Goal: Information Seeking & Learning: Learn about a topic

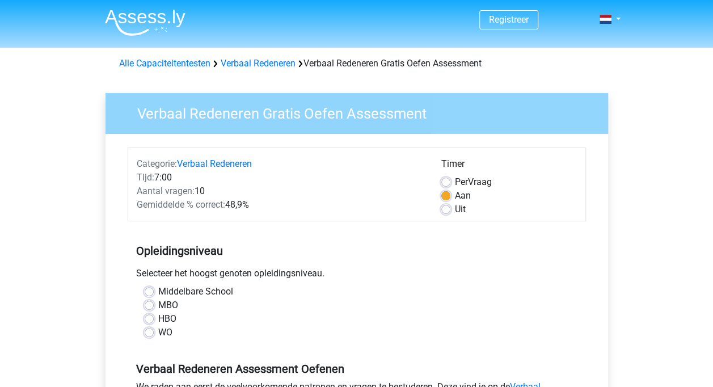
scroll to position [57, 0]
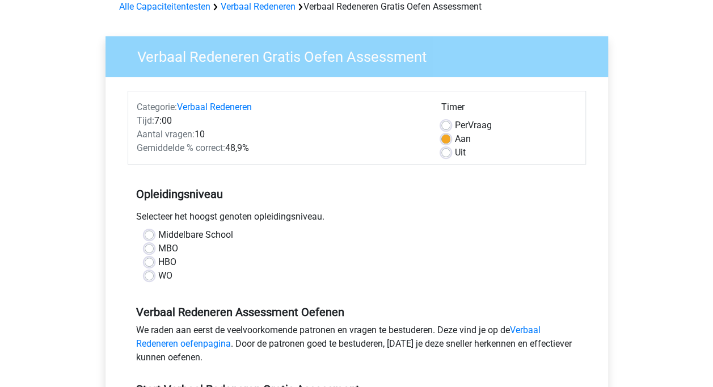
click at [157, 262] on div "HBO" at bounding box center [357, 262] width 424 height 14
click at [158, 259] on label "HBO" at bounding box center [167, 262] width 18 height 14
click at [149, 259] on input "HBO" at bounding box center [149, 260] width 9 height 11
radio input "true"
click at [152, 275] on div "WO" at bounding box center [357, 276] width 424 height 14
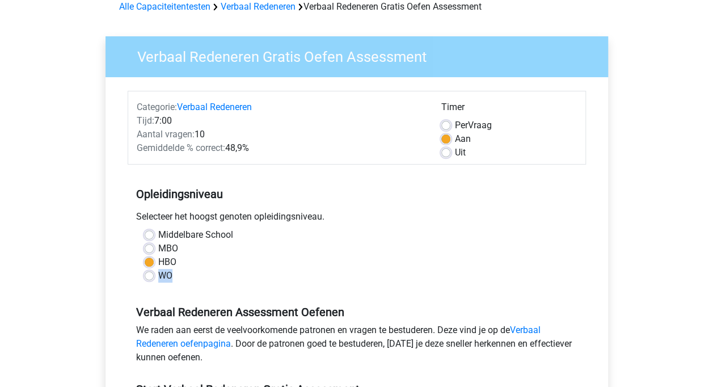
click at [158, 275] on label "WO" at bounding box center [165, 276] width 14 height 14
click at [152, 275] on input "WO" at bounding box center [149, 274] width 9 height 11
radio input "true"
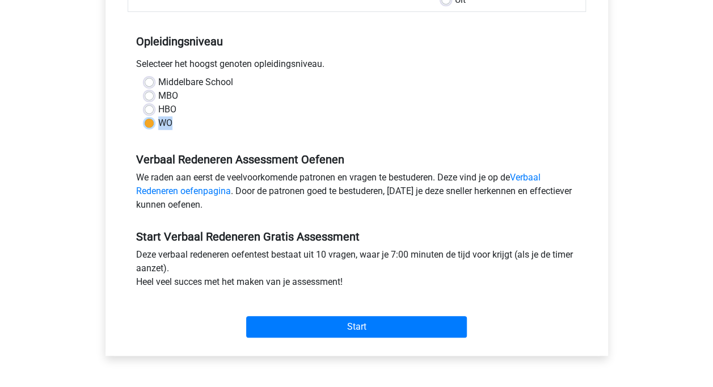
scroll to position [227, 0]
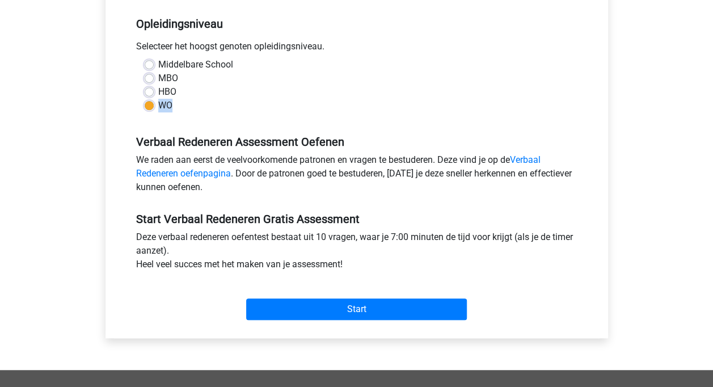
click at [541, 160] on link "Verbaal Redeneren oefenpagina" at bounding box center [338, 166] width 405 height 24
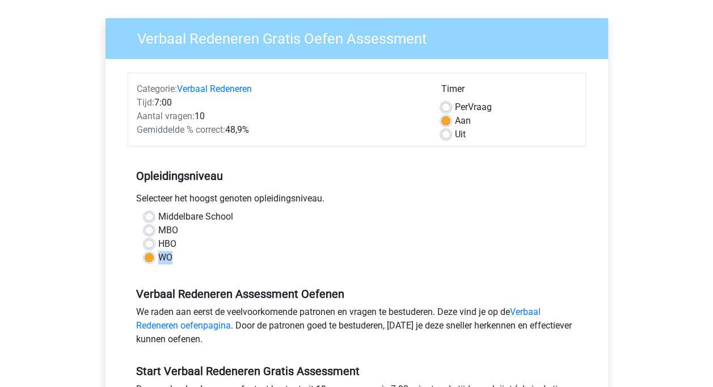
scroll to position [0, 0]
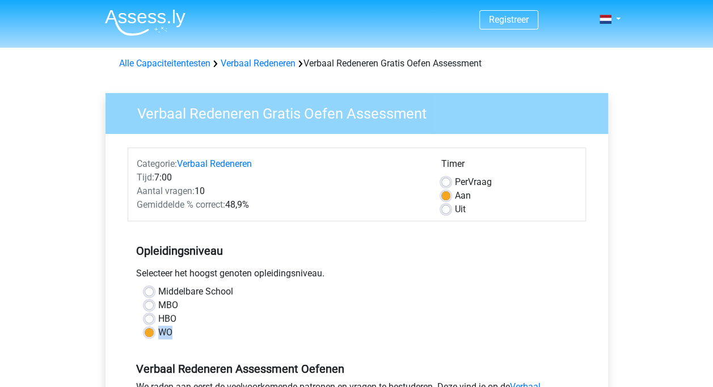
click at [171, 61] on link "Alle Capaciteitentesten" at bounding box center [164, 63] width 91 height 11
click at [155, 319] on div "HBO" at bounding box center [357, 319] width 424 height 14
click at [158, 319] on label "HBO" at bounding box center [167, 319] width 18 height 14
click at [153, 319] on input "HBO" at bounding box center [149, 317] width 9 height 11
radio input "true"
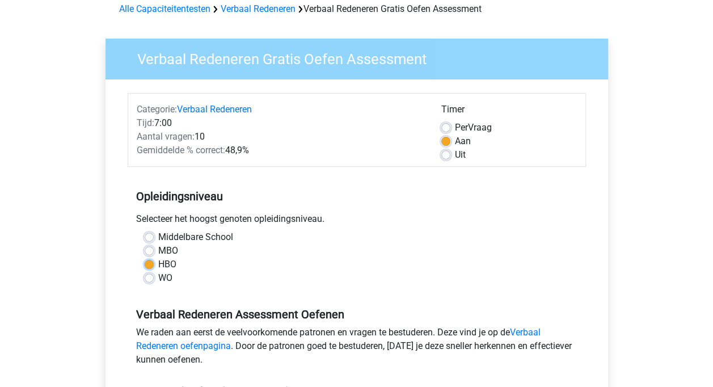
scroll to position [57, 0]
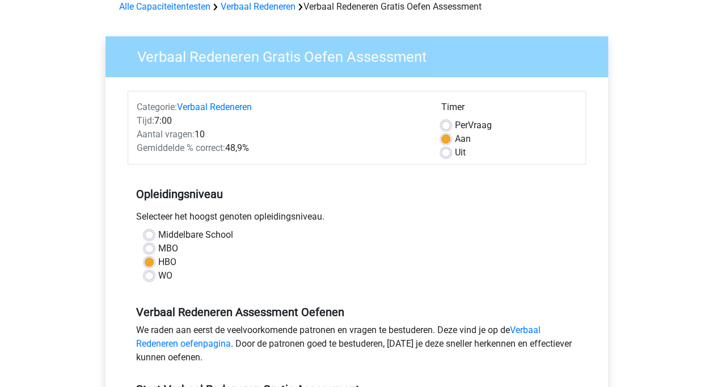
click at [179, 6] on link "Alle Capaciteitentesten" at bounding box center [164, 6] width 91 height 11
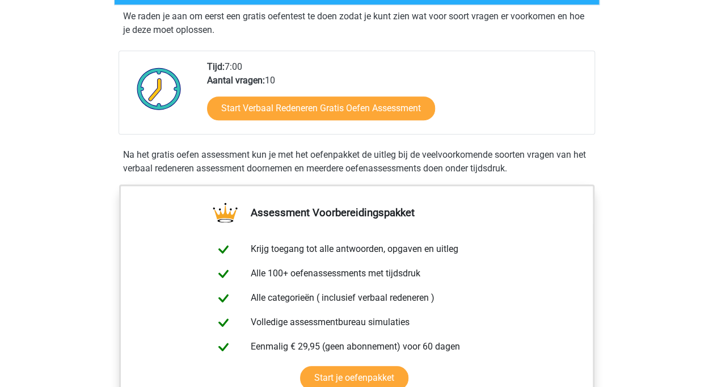
scroll to position [170, 0]
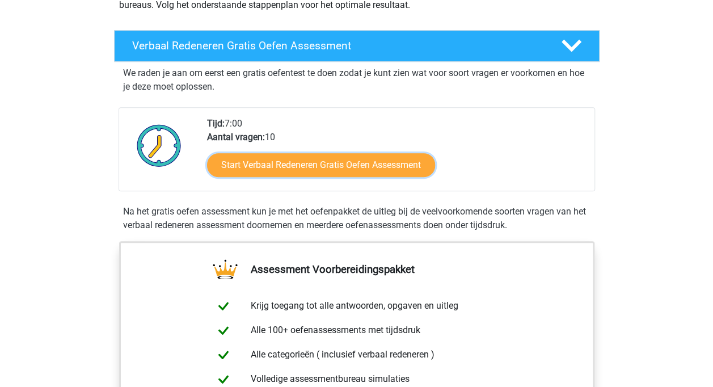
click at [389, 172] on link "Start Verbaal Redeneren Gratis Oefen Assessment" at bounding box center [321, 165] width 228 height 24
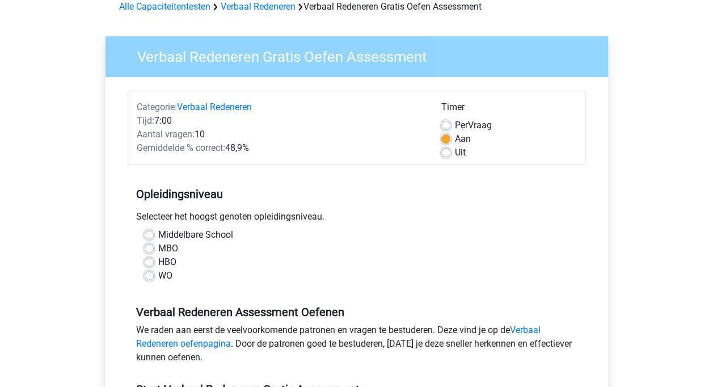
scroll to position [113, 0]
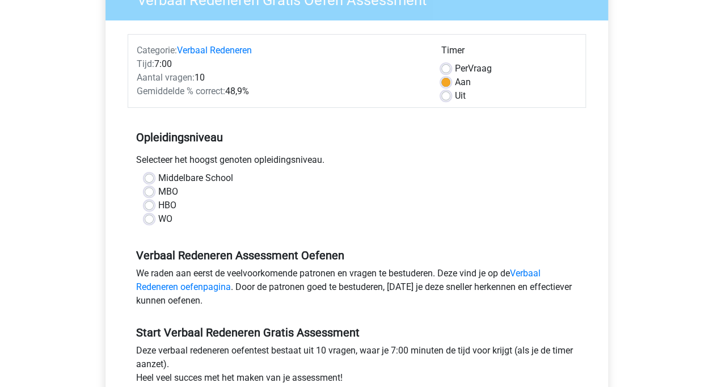
click at [158, 217] on label "WO" at bounding box center [165, 219] width 14 height 14
click at [151, 217] on input "WO" at bounding box center [149, 217] width 9 height 11
radio input "true"
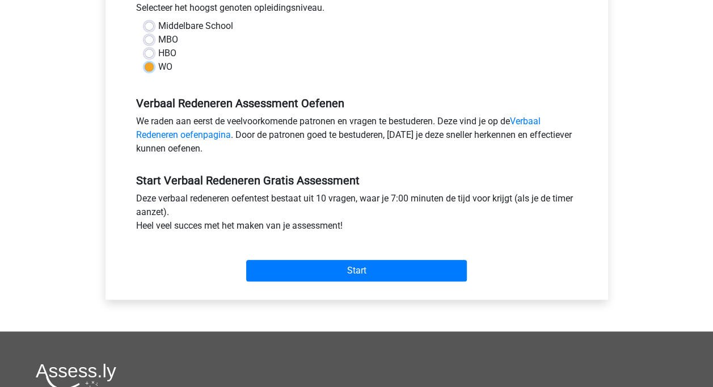
scroll to position [284, 0]
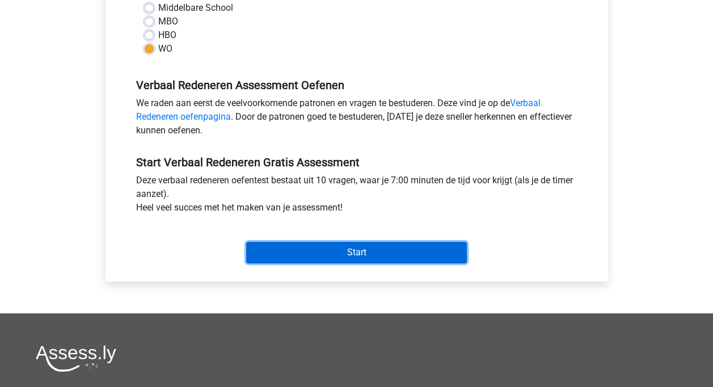
click at [359, 247] on input "Start" at bounding box center [356, 253] width 221 height 22
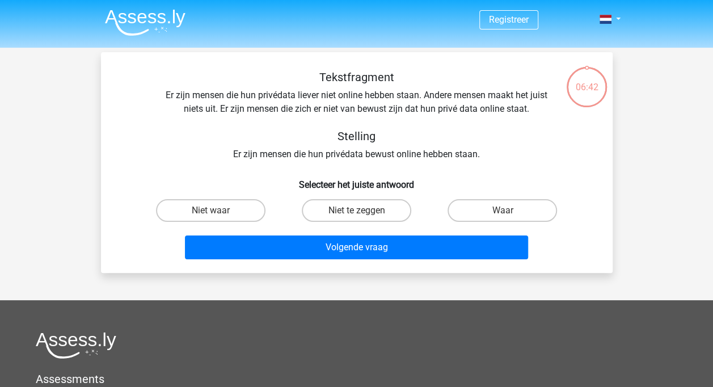
click at [363, 212] on input "Niet te zeggen" at bounding box center [359, 213] width 7 height 7
radio input "true"
click at [214, 213] on input "Niet waar" at bounding box center [213, 213] width 7 height 7
radio input "true"
click at [327, 209] on label "Niet te zeggen" at bounding box center [357, 210] width 110 height 23
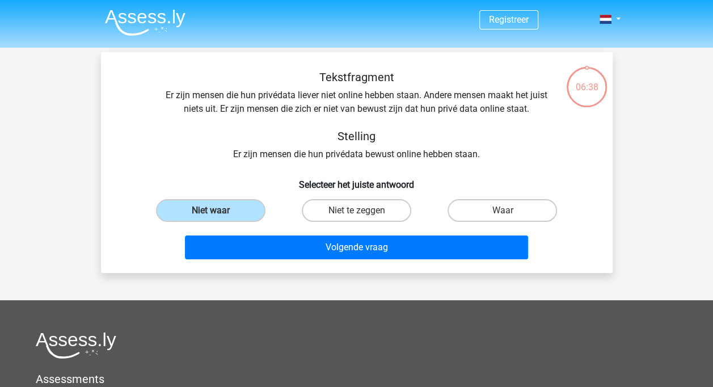
click at [356, 210] on input "Niet te zeggen" at bounding box center [359, 213] width 7 height 7
radio input "true"
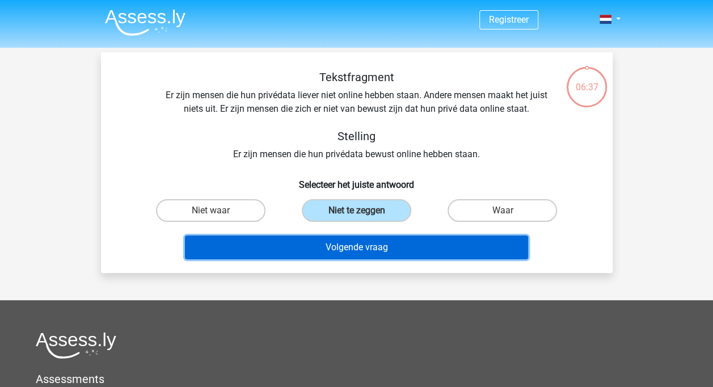
click at [339, 242] on button "Volgende vraag" at bounding box center [356, 247] width 343 height 24
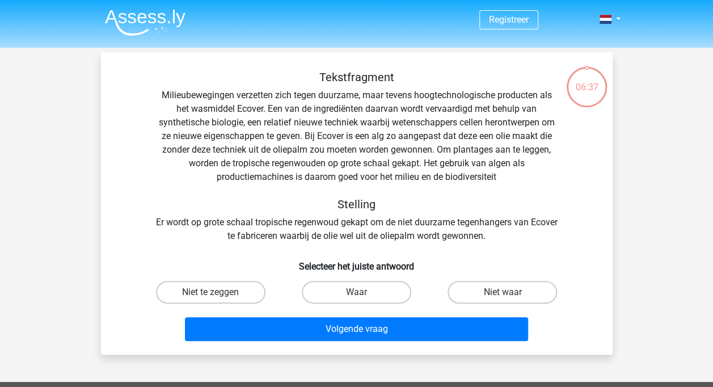
scroll to position [52, 0]
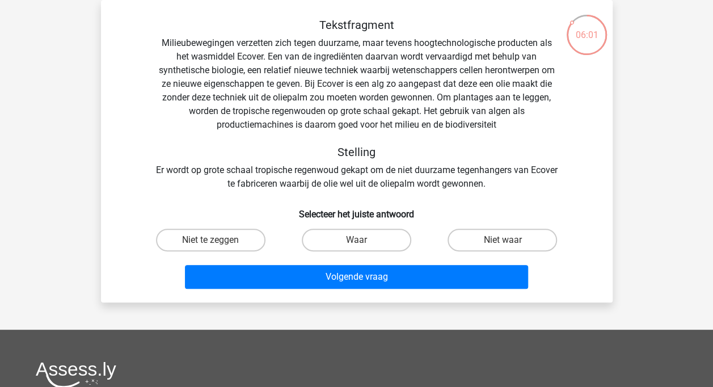
click at [472, 231] on label "Niet waar" at bounding box center [503, 240] width 110 height 23
click at [503, 240] on input "Niet waar" at bounding box center [506, 243] width 7 height 7
radio input "true"
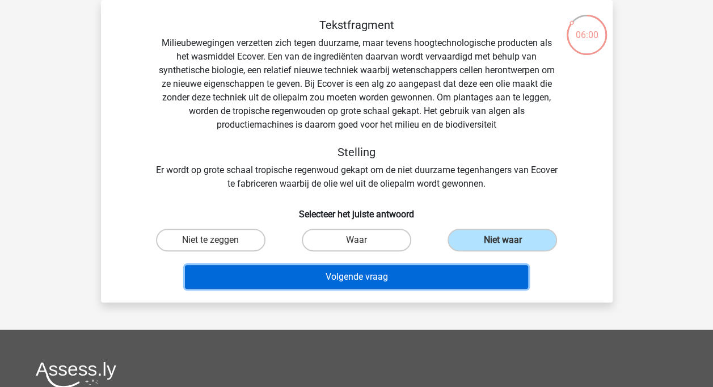
click at [389, 268] on button "Volgende vraag" at bounding box center [356, 277] width 343 height 24
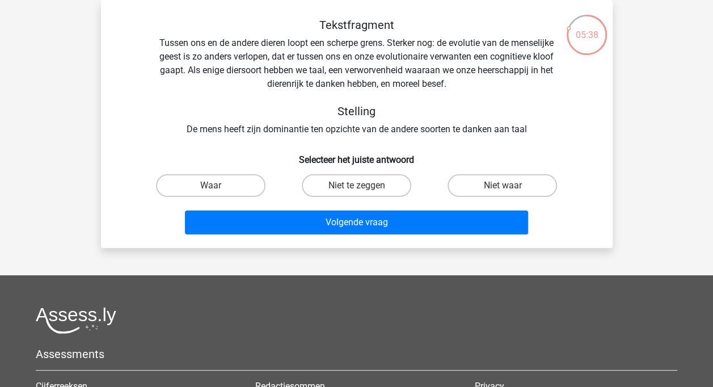
click at [510, 183] on label "Niet waar" at bounding box center [503, 185] width 110 height 23
click at [510, 186] on input "Niet waar" at bounding box center [506, 189] width 7 height 7
radio input "true"
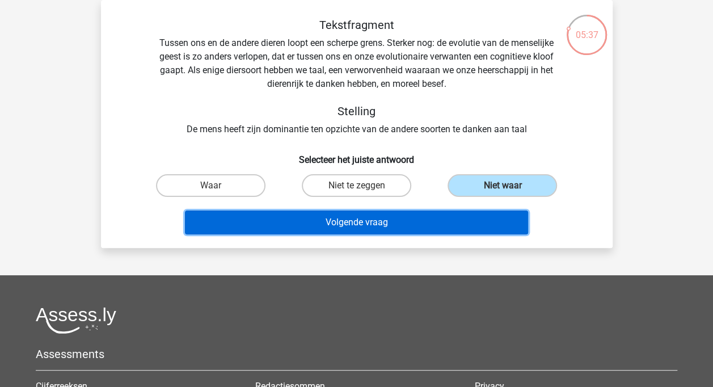
click at [378, 218] on button "Volgende vraag" at bounding box center [356, 222] width 343 height 24
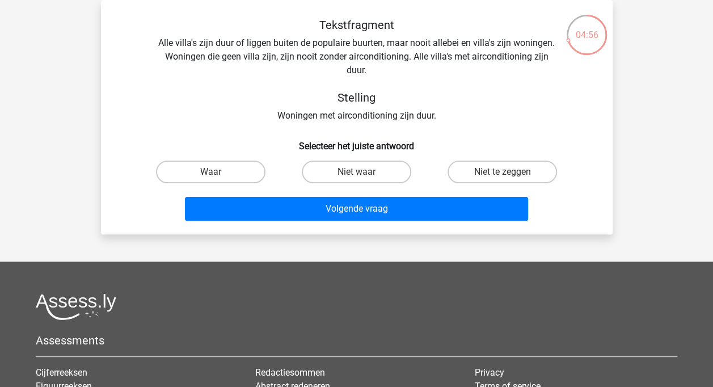
click at [195, 166] on label "Waar" at bounding box center [211, 172] width 110 height 23
click at [210, 172] on input "Waar" at bounding box center [213, 175] width 7 height 7
radio input "true"
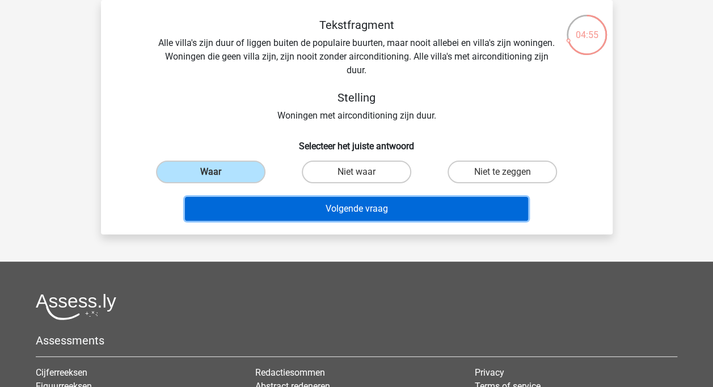
click at [325, 208] on button "Volgende vraag" at bounding box center [356, 209] width 343 height 24
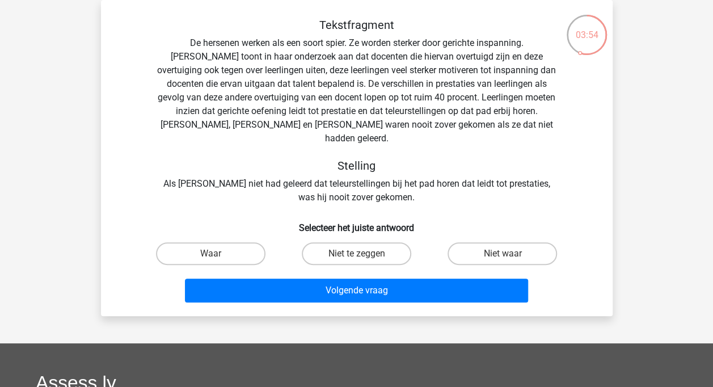
click at [207, 244] on label "Waar" at bounding box center [211, 253] width 110 height 23
click at [210, 254] on input "Waar" at bounding box center [213, 257] width 7 height 7
radio input "true"
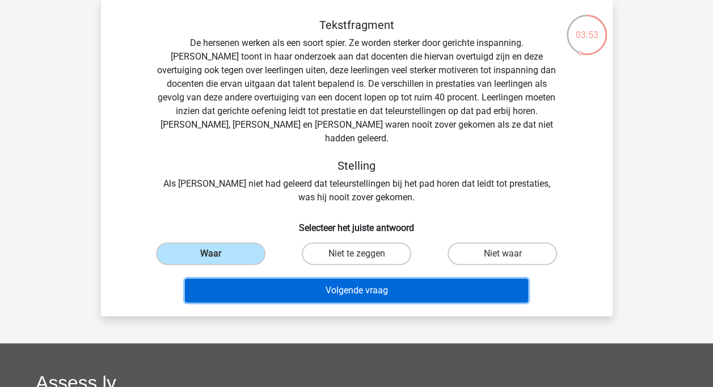
click at [295, 279] on button "Volgende vraag" at bounding box center [356, 291] width 343 height 24
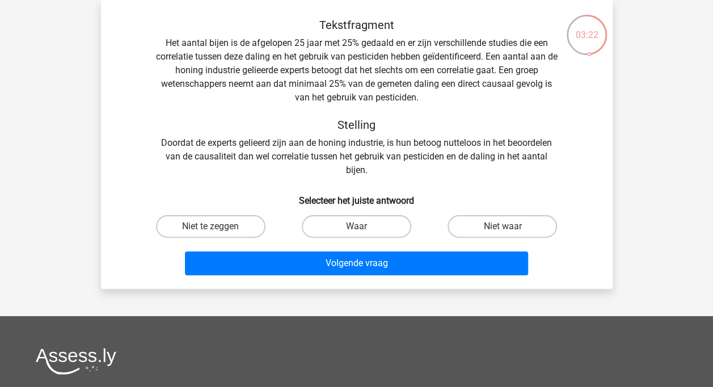
click at [251, 229] on label "Niet te zeggen" at bounding box center [211, 226] width 110 height 23
click at [218, 229] on input "Niet te zeggen" at bounding box center [213, 229] width 7 height 7
radio input "true"
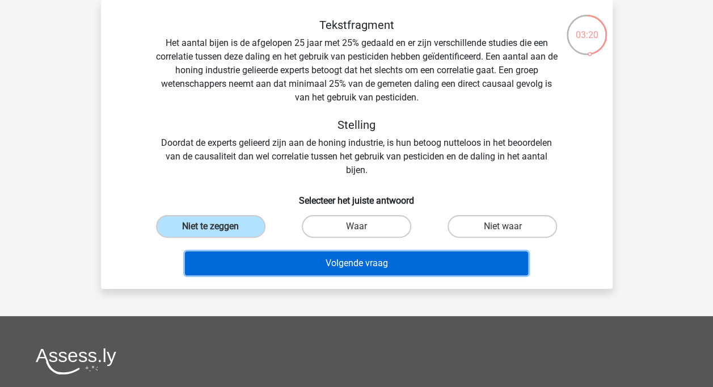
click at [339, 263] on button "Volgende vraag" at bounding box center [356, 263] width 343 height 24
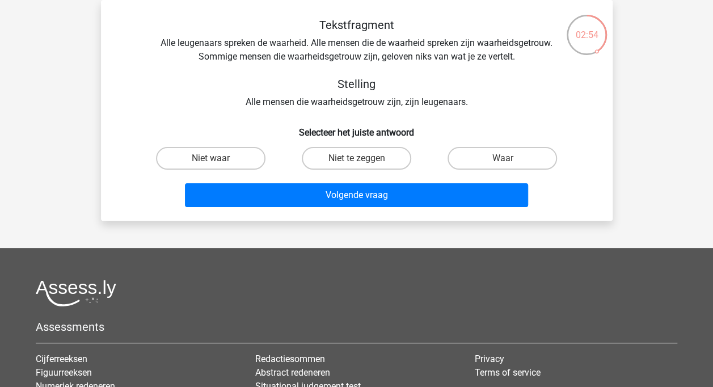
click at [234, 166] on label "Niet waar" at bounding box center [211, 158] width 110 height 23
click at [218, 166] on input "Niet waar" at bounding box center [213, 161] width 7 height 7
radio input "true"
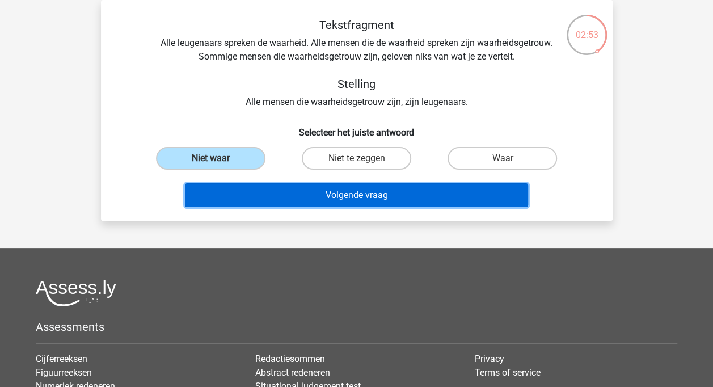
click at [343, 197] on button "Volgende vraag" at bounding box center [356, 195] width 343 height 24
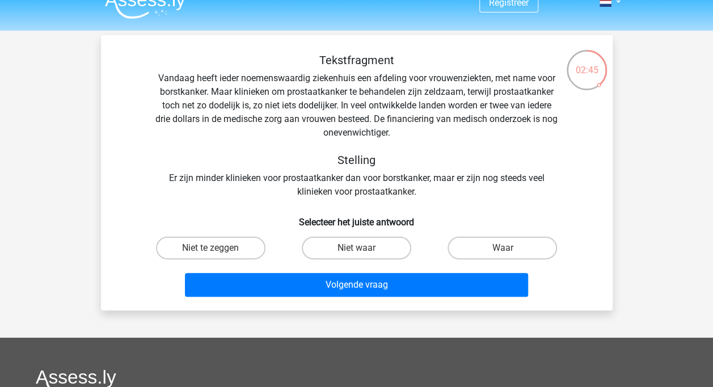
scroll to position [0, 0]
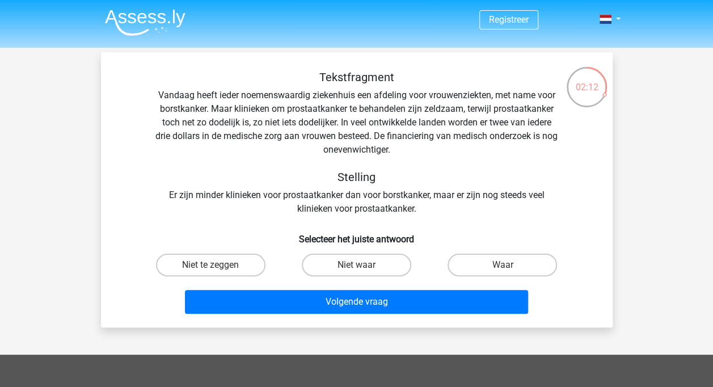
click at [239, 269] on label "Niet te zeggen" at bounding box center [211, 265] width 110 height 23
click at [218, 269] on input "Niet te zeggen" at bounding box center [213, 268] width 7 height 7
radio input "true"
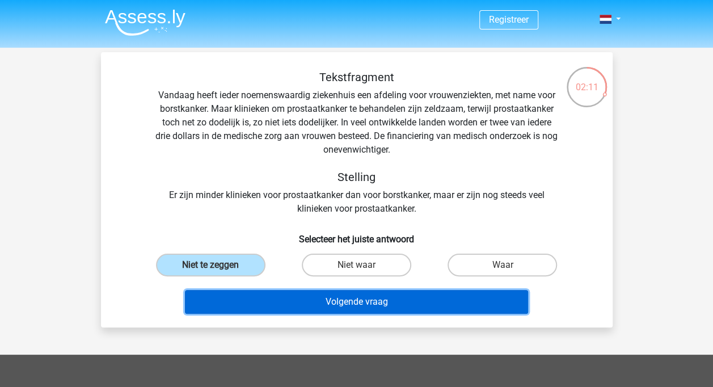
click at [344, 308] on button "Volgende vraag" at bounding box center [356, 302] width 343 height 24
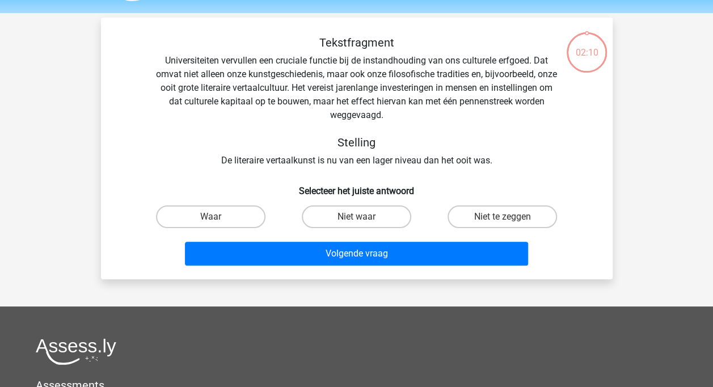
scroll to position [52, 0]
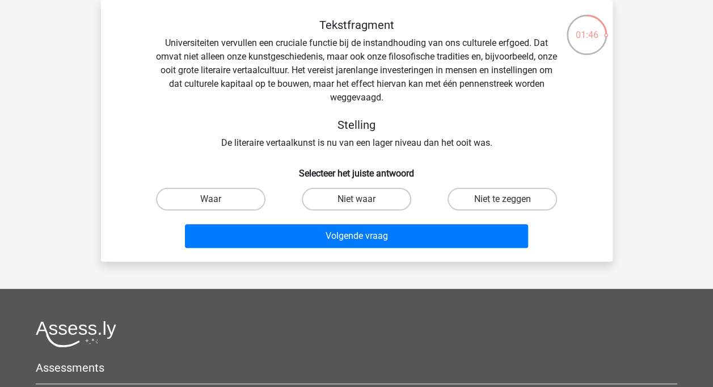
click at [469, 200] on label "Niet te zeggen" at bounding box center [503, 199] width 110 height 23
click at [503, 200] on input "Niet te zeggen" at bounding box center [506, 202] width 7 height 7
radio input "true"
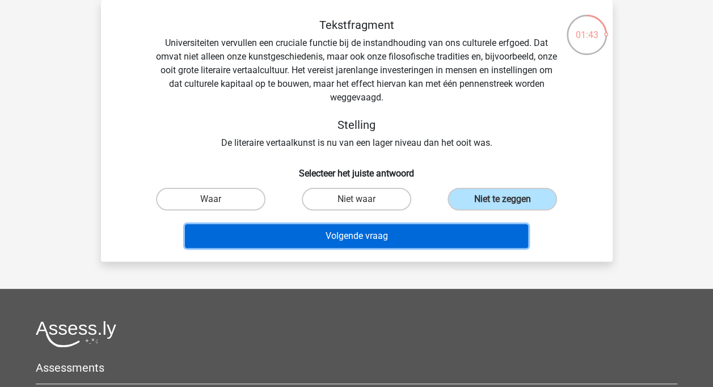
click at [361, 238] on button "Volgende vraag" at bounding box center [356, 236] width 343 height 24
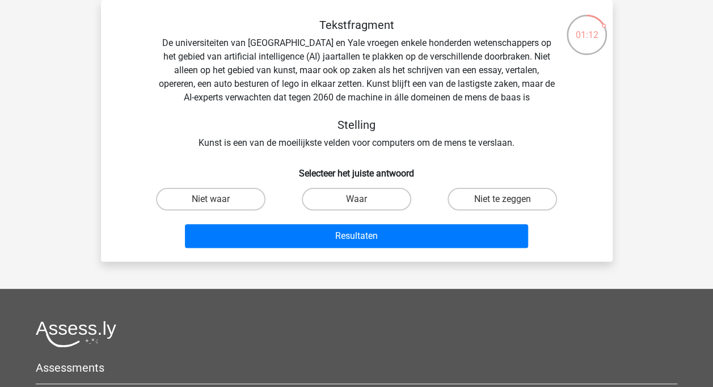
click at [318, 199] on label "Waar" at bounding box center [357, 199] width 110 height 23
click at [356, 199] on input "Waar" at bounding box center [359, 202] width 7 height 7
radio input "true"
click at [318, 199] on label "Waar" at bounding box center [357, 199] width 110 height 23
click at [356, 199] on input "Waar" at bounding box center [359, 202] width 7 height 7
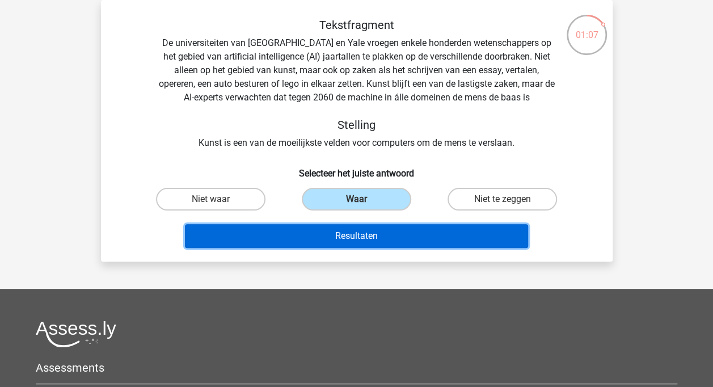
click at [353, 243] on button "Resultaten" at bounding box center [356, 236] width 343 height 24
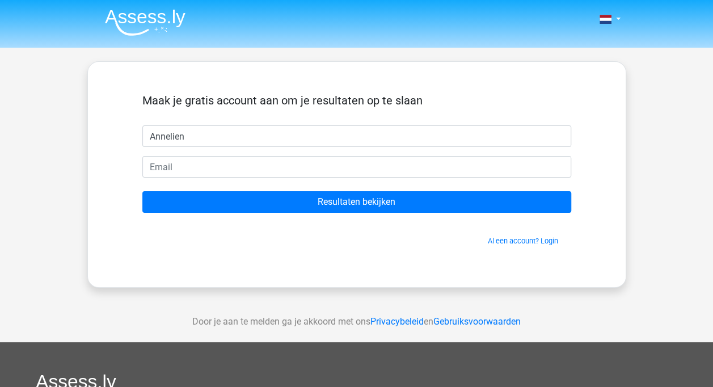
type input "Annelien"
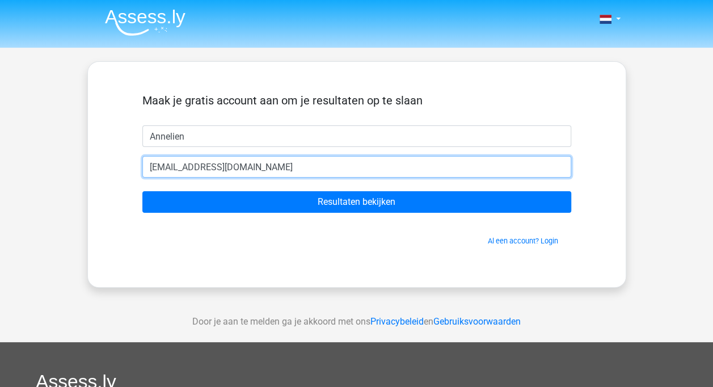
type input "[EMAIL_ADDRESS][DOMAIN_NAME]"
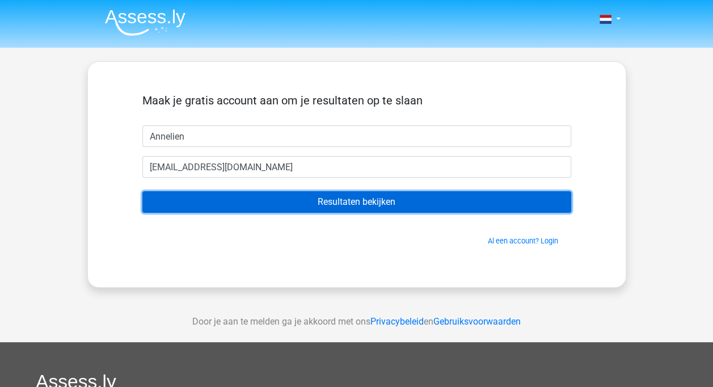
click at [332, 196] on input "Resultaten bekijken" at bounding box center [356, 202] width 429 height 22
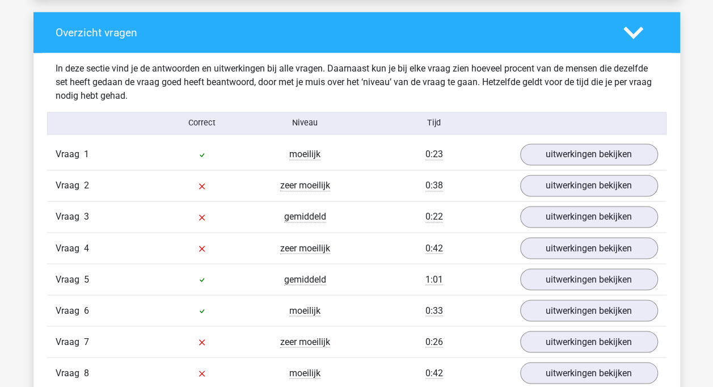
scroll to position [794, 0]
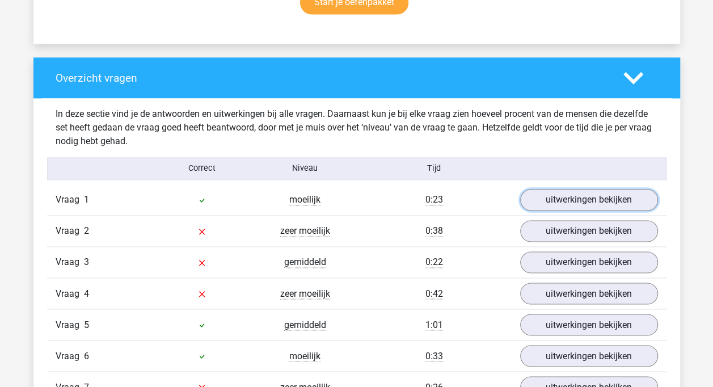
click at [573, 203] on link "uitwerkingen bekijken" at bounding box center [589, 200] width 138 height 22
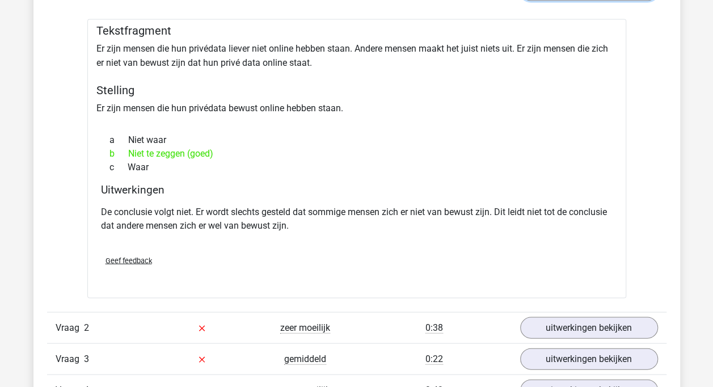
scroll to position [1021, 0]
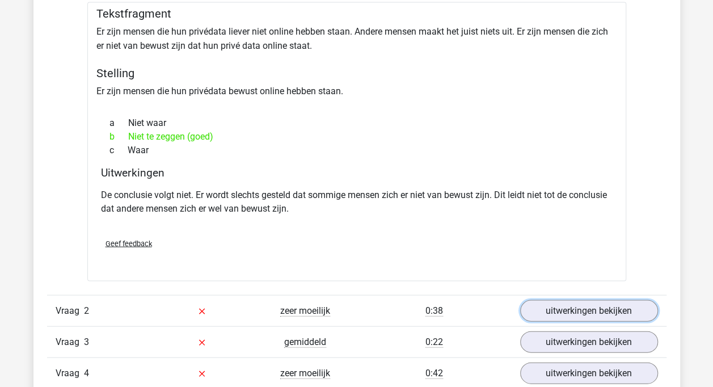
click at [577, 309] on link "uitwerkingen bekijken" at bounding box center [589, 311] width 138 height 22
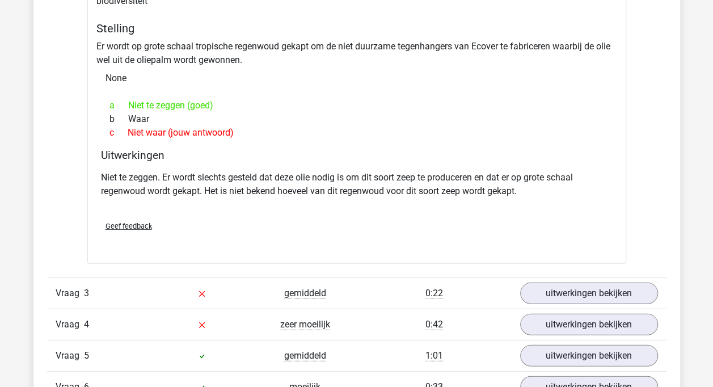
scroll to position [1475, 0]
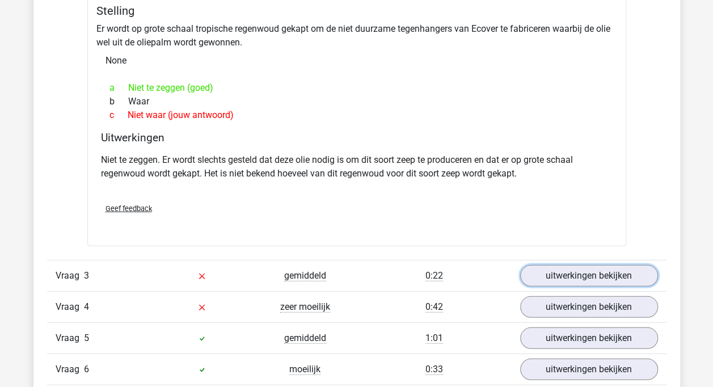
click at [579, 275] on link "uitwerkingen bekijken" at bounding box center [589, 276] width 138 height 22
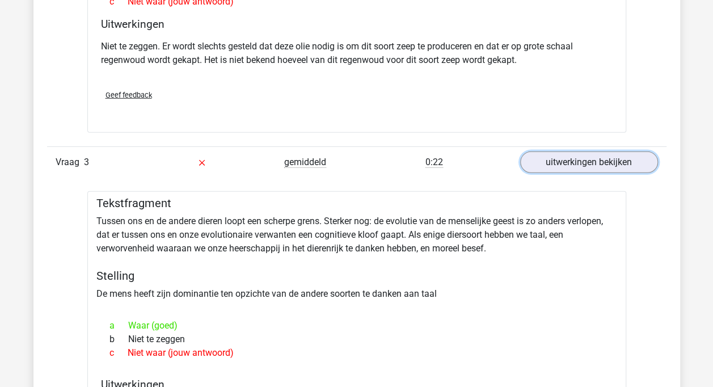
scroll to position [1645, 0]
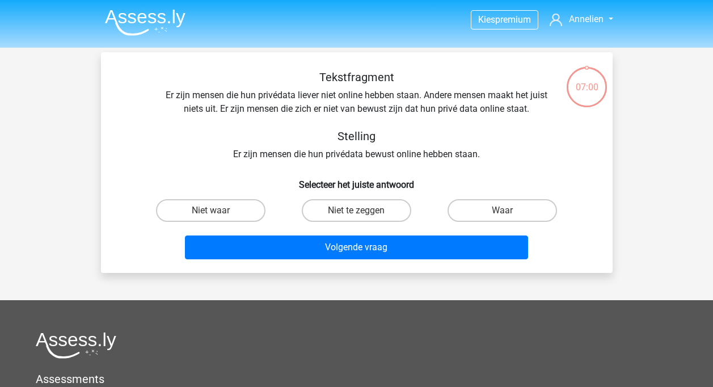
scroll to position [52, 0]
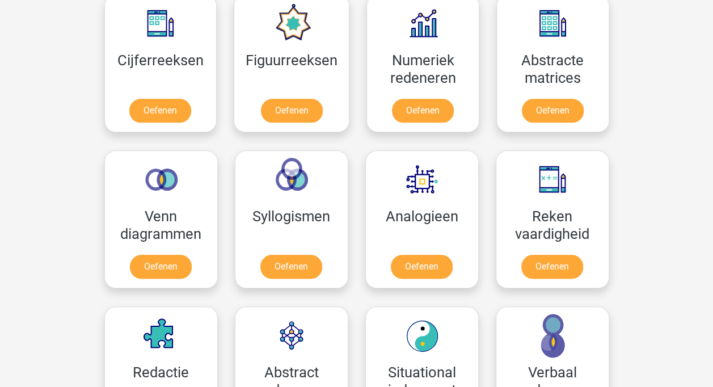
scroll to position [651, 0]
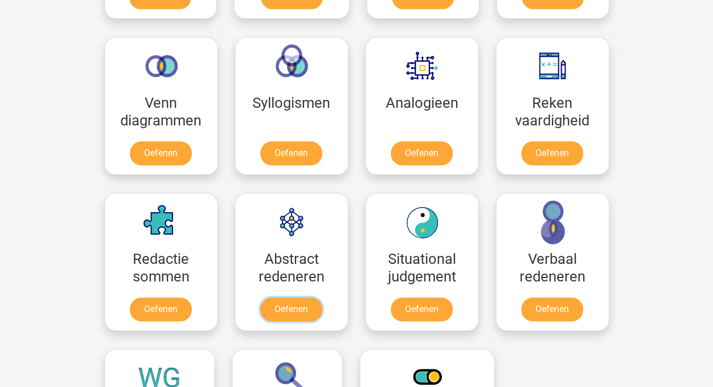
click at [301, 301] on link "Oefenen" at bounding box center [291, 309] width 62 height 24
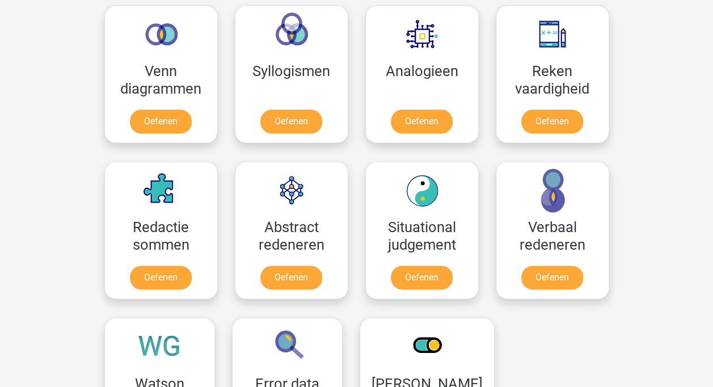
scroll to position [708, 0]
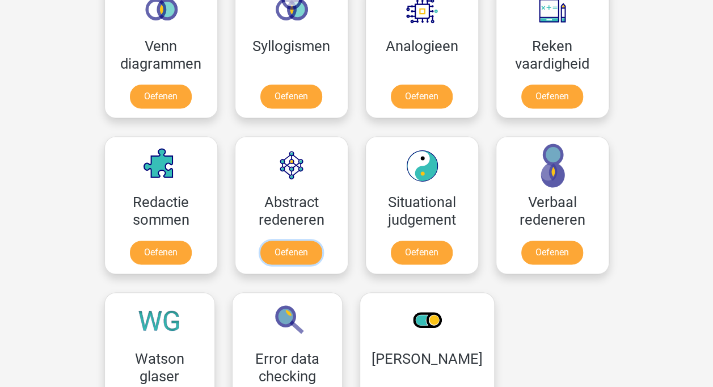
click at [288, 249] on link "Oefenen" at bounding box center [291, 253] width 62 height 24
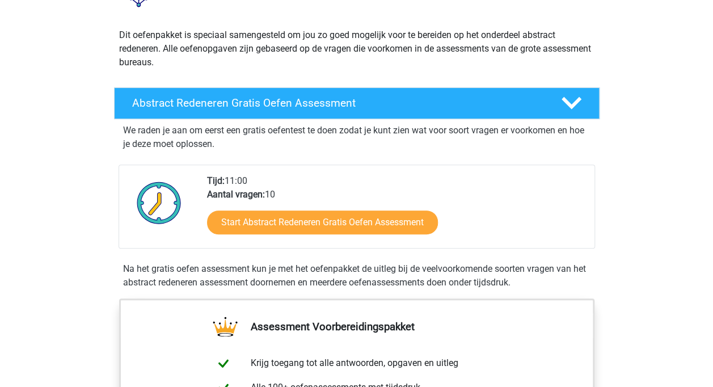
scroll to position [170, 0]
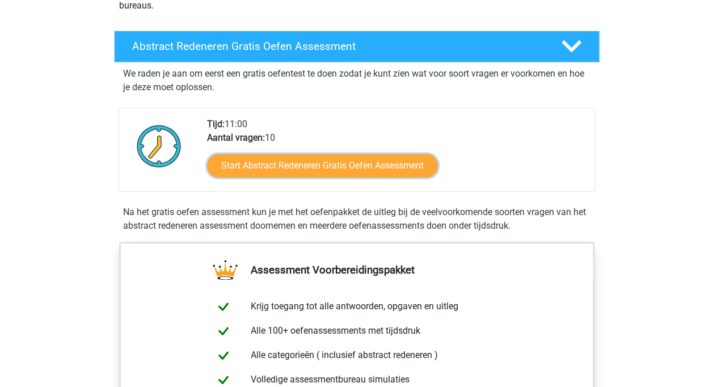
click at [337, 168] on link "Start Abstract Redeneren Gratis Oefen Assessment" at bounding box center [322, 166] width 231 height 24
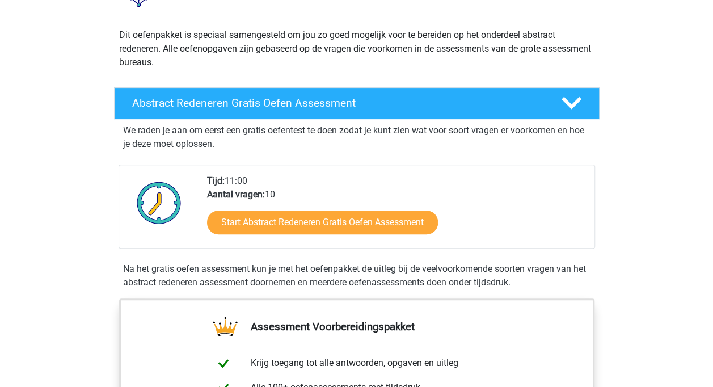
scroll to position [57, 0]
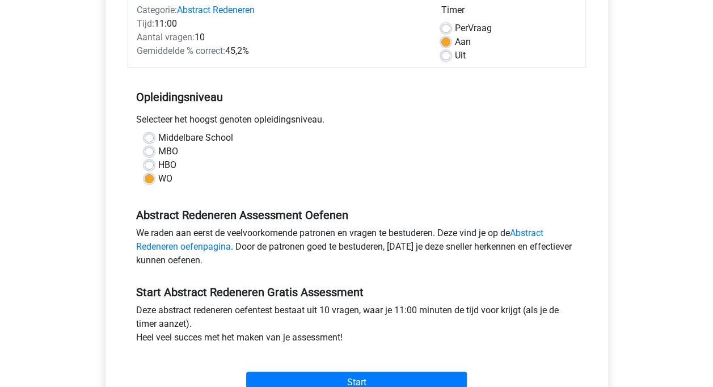
scroll to position [170, 0]
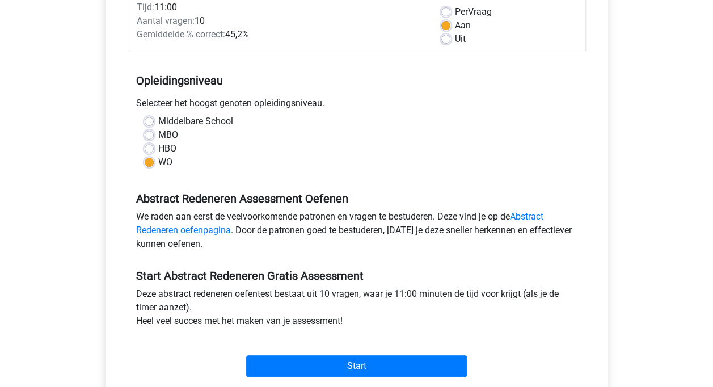
click at [155, 148] on div "HBO" at bounding box center [357, 149] width 424 height 14
click at [158, 152] on label "HBO" at bounding box center [167, 149] width 18 height 14
click at [147, 152] on input "HBO" at bounding box center [149, 147] width 9 height 11
radio input "true"
click at [158, 166] on label "WO" at bounding box center [165, 162] width 14 height 14
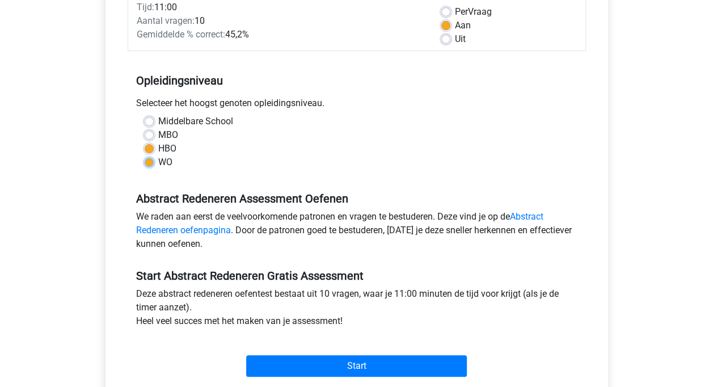
click at [146, 166] on input "WO" at bounding box center [149, 160] width 9 height 11
radio input "true"
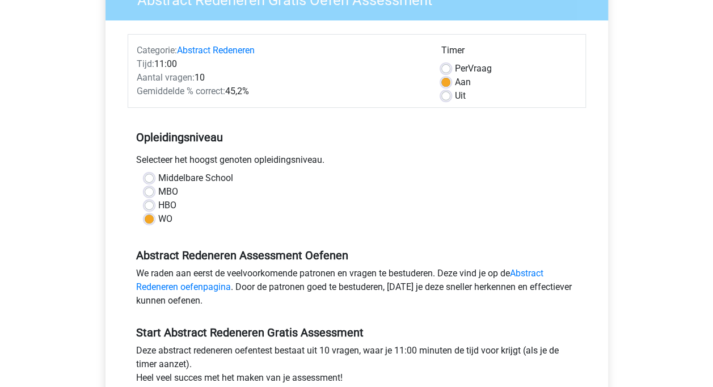
click at [455, 68] on label "Per Vraag" at bounding box center [473, 69] width 37 height 14
click at [449, 68] on input "Per Vraag" at bounding box center [445, 67] width 9 height 11
radio input "true"
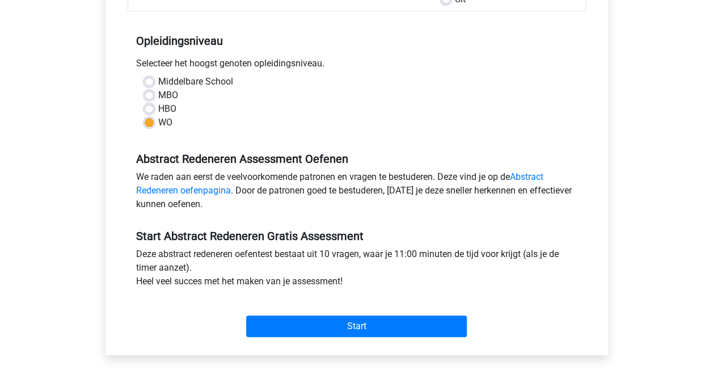
scroll to position [227, 0]
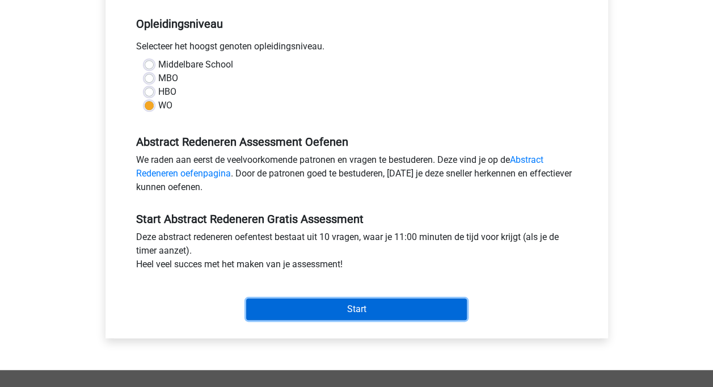
click at [402, 308] on input "Start" at bounding box center [356, 309] width 221 height 22
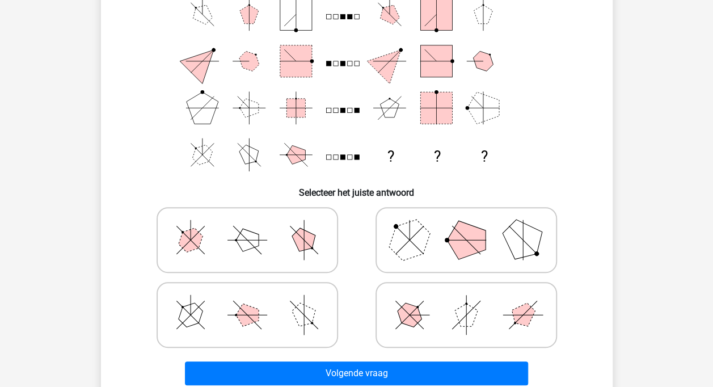
scroll to position [170, 0]
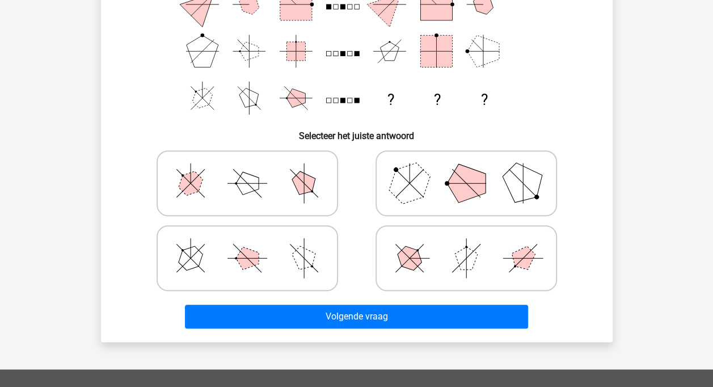
click at [478, 261] on icon at bounding box center [466, 258] width 170 height 57
click at [474, 244] on input "radio" at bounding box center [469, 240] width 7 height 7
radio input "true"
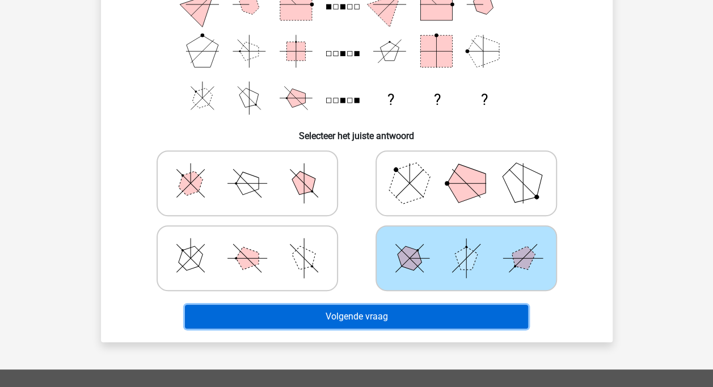
click at [390, 318] on button "Volgende vraag" at bounding box center [356, 317] width 343 height 24
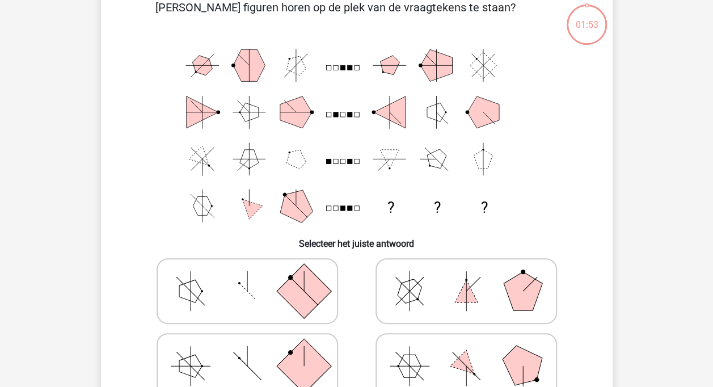
scroll to position [52, 0]
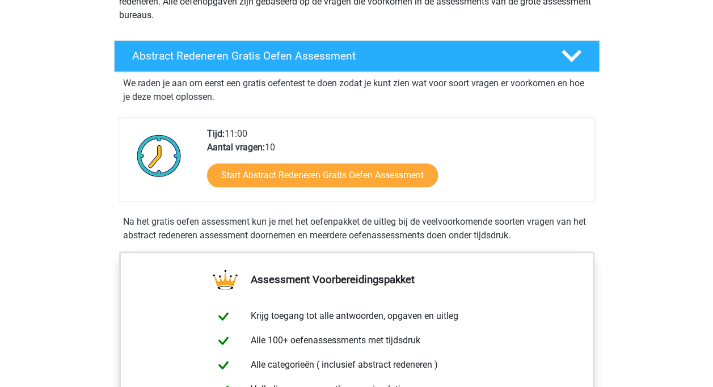
scroll to position [284, 0]
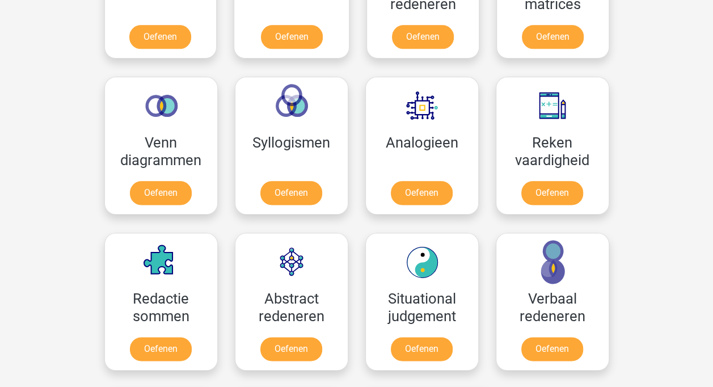
scroll to position [595, 0]
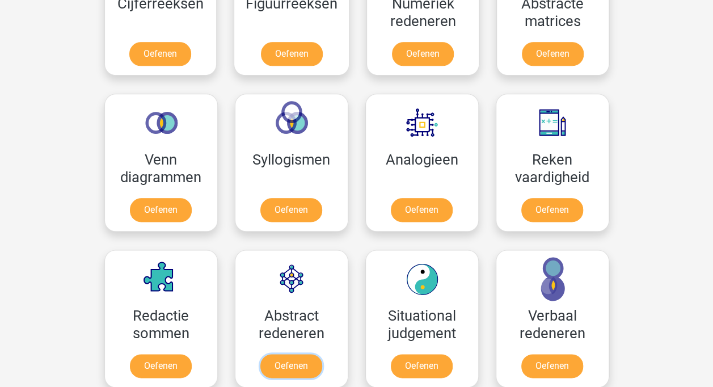
click at [306, 362] on link "Oefenen" at bounding box center [291, 366] width 62 height 24
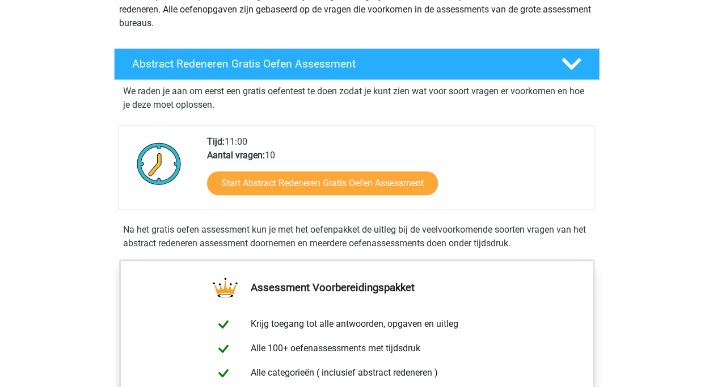
scroll to position [170, 0]
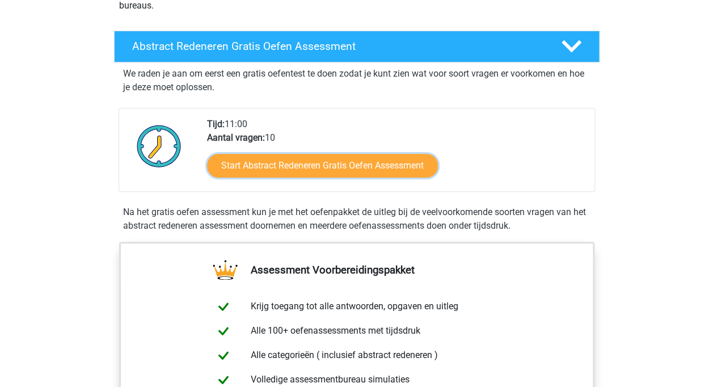
click at [342, 155] on link "Start Abstract Redeneren Gratis Oefen Assessment" at bounding box center [322, 166] width 231 height 24
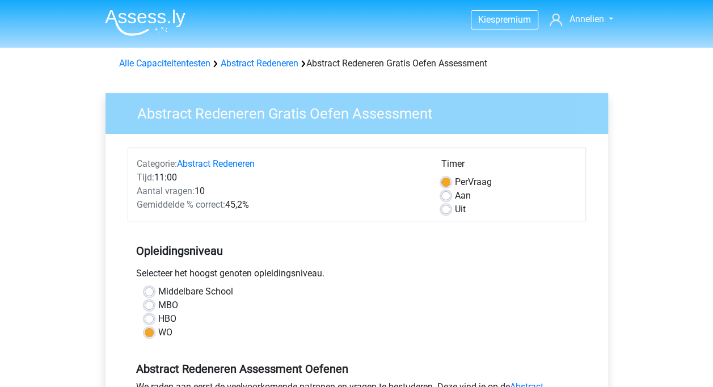
scroll to position [57, 0]
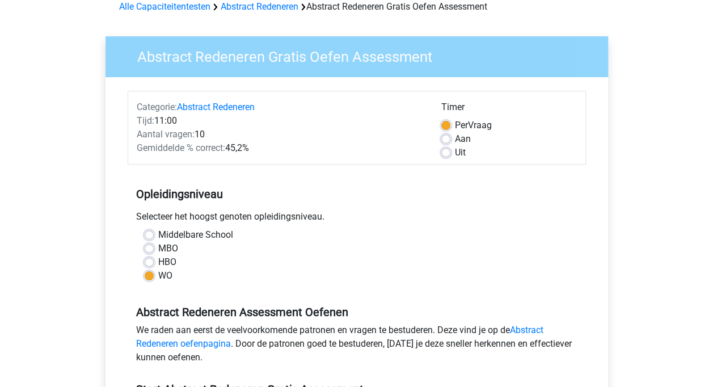
click at [169, 263] on label "HBO" at bounding box center [167, 262] width 18 height 14
click at [154, 263] on input "HBO" at bounding box center [149, 260] width 9 height 11
radio input "true"
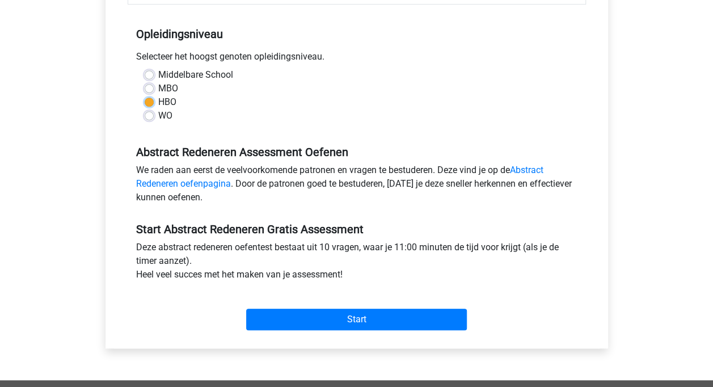
scroll to position [227, 0]
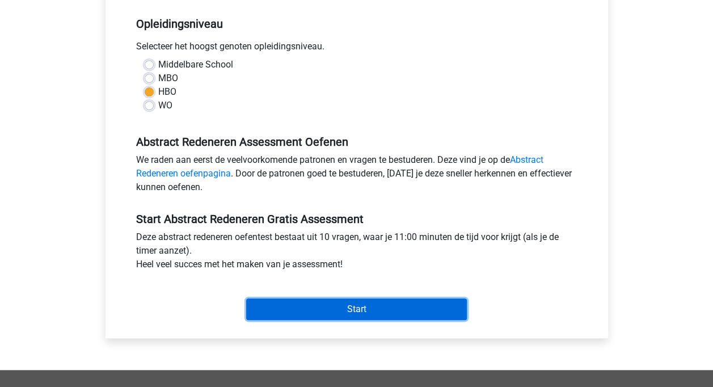
click at [304, 304] on input "Start" at bounding box center [356, 309] width 221 height 22
click at [327, 311] on input "Start" at bounding box center [356, 309] width 221 height 22
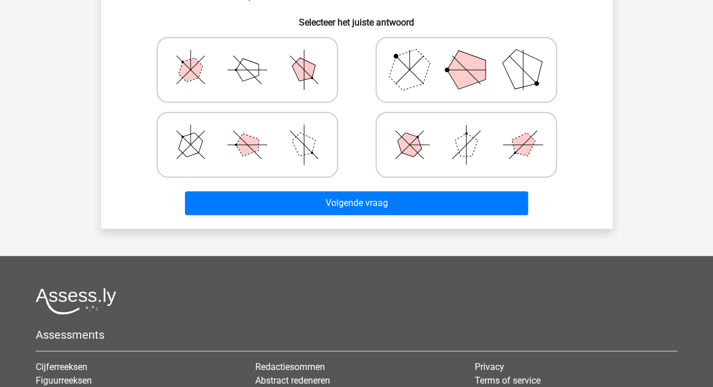
scroll to position [340, 0]
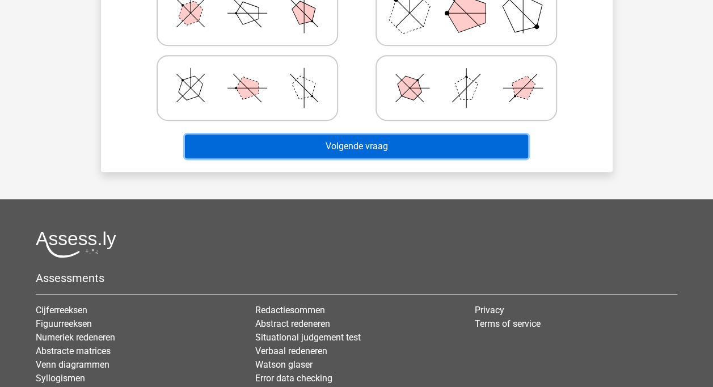
click at [344, 151] on button "Volgende vraag" at bounding box center [356, 146] width 343 height 24
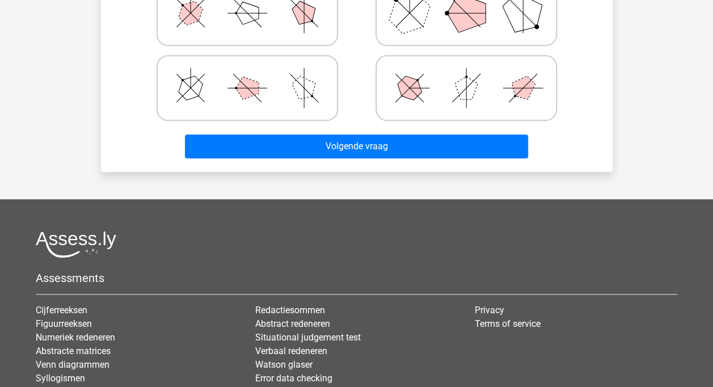
scroll to position [332, 0]
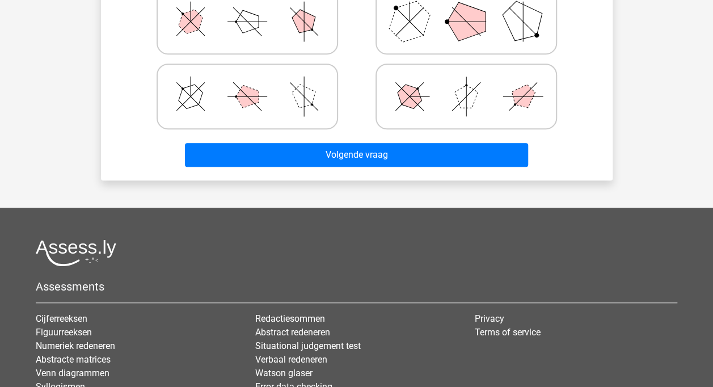
click at [254, 96] on line at bounding box center [248, 96] width 40 height 0
click at [254, 82] on input "radio" at bounding box center [250, 78] width 7 height 7
radio input "true"
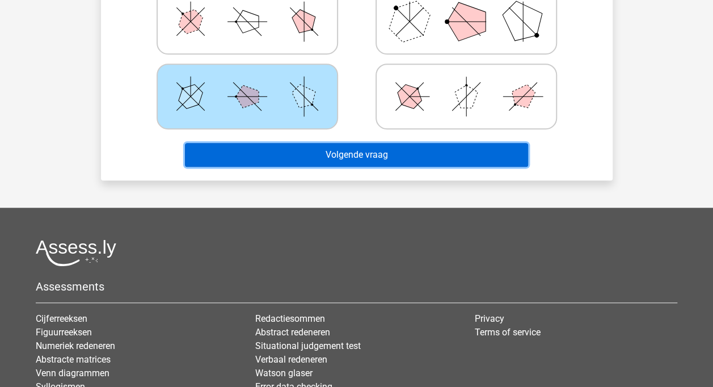
click at [356, 157] on button "Volgende vraag" at bounding box center [356, 155] width 343 height 24
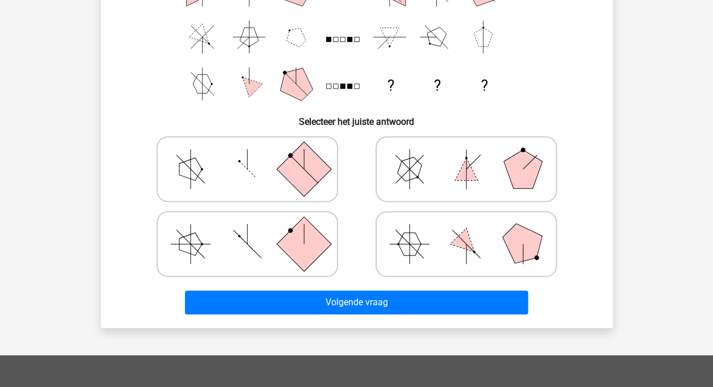
scroll to position [52, 0]
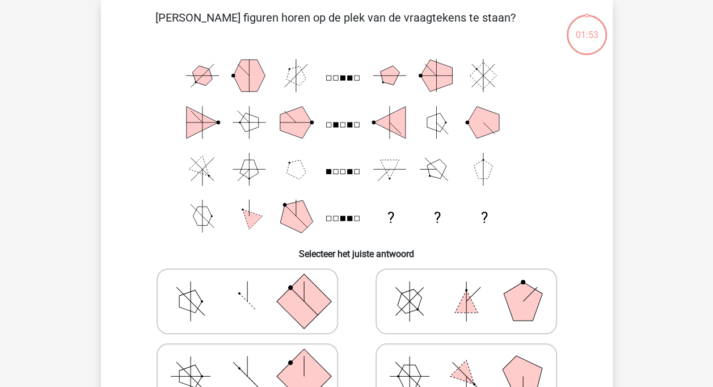
click at [441, 321] on icon at bounding box center [466, 301] width 170 height 57
click at [466, 287] on input "radio" at bounding box center [469, 283] width 7 height 7
radio input "true"
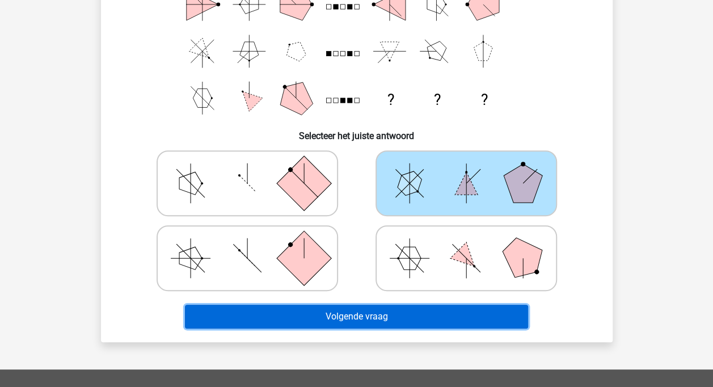
click at [426, 308] on button "Volgende vraag" at bounding box center [356, 317] width 343 height 24
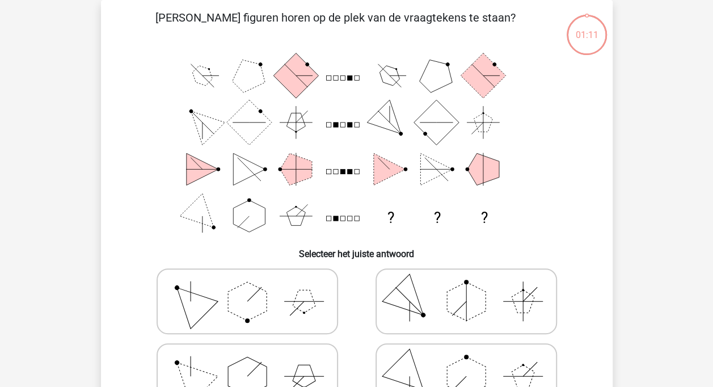
click at [426, 308] on icon at bounding box center [466, 301] width 170 height 57
click at [466, 287] on input "radio" at bounding box center [469, 283] width 7 height 7
radio input "true"
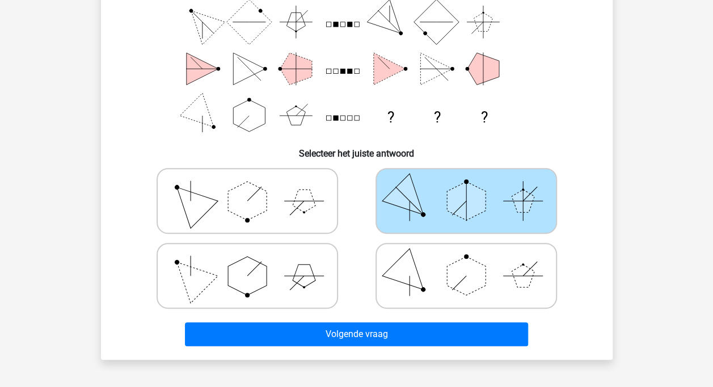
scroll to position [222, 0]
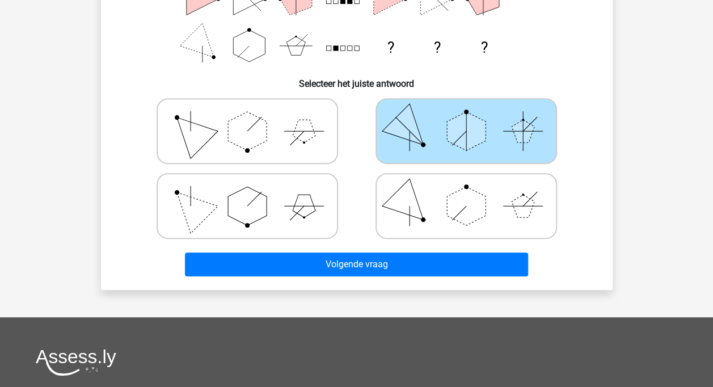
click at [399, 250] on div "Volgende vraag" at bounding box center [356, 261] width 475 height 37
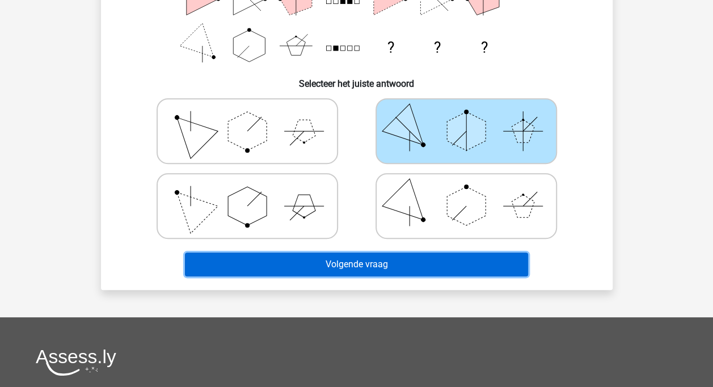
click at [397, 261] on button "Volgende vraag" at bounding box center [356, 264] width 343 height 24
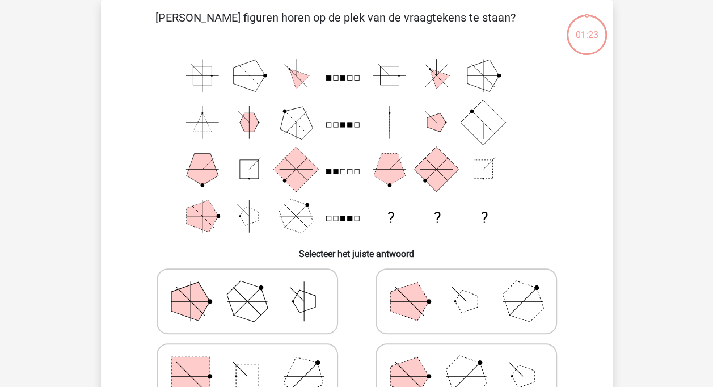
click at [288, 294] on icon at bounding box center [247, 301] width 170 height 57
click at [255, 287] on input "radio" at bounding box center [250, 283] width 7 height 7
radio input "true"
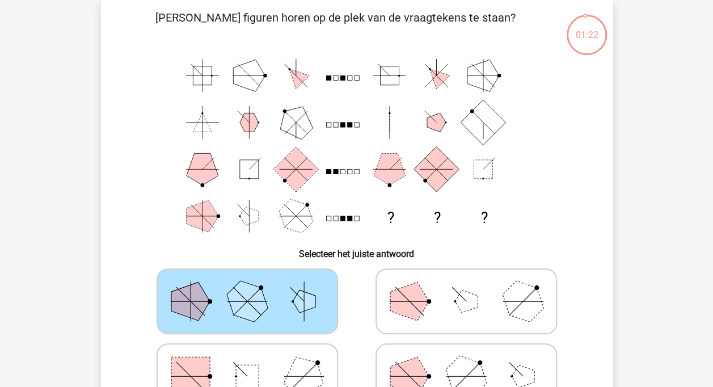
scroll to position [109, 0]
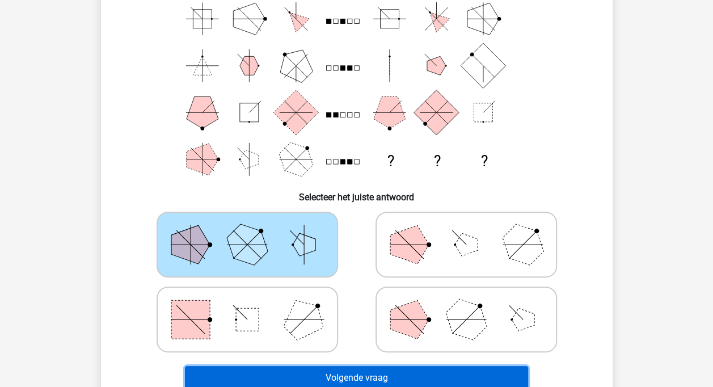
click at [348, 380] on button "Volgende vraag" at bounding box center [356, 378] width 343 height 24
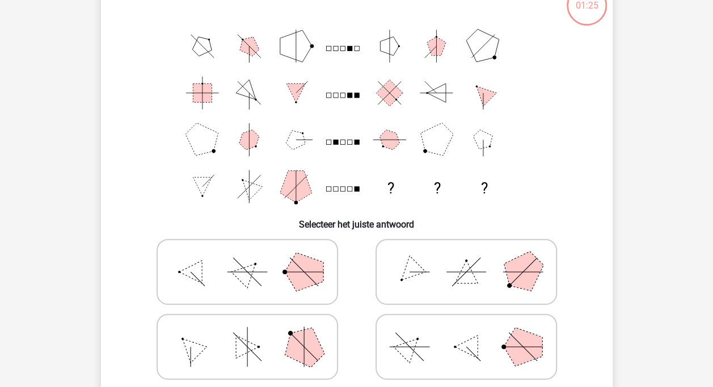
scroll to position [113, 0]
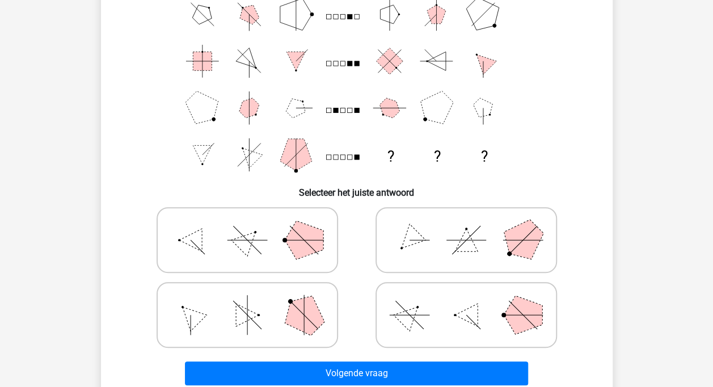
click at [381, 328] on icon at bounding box center [466, 315] width 170 height 57
click at [466, 301] on input "radio" at bounding box center [469, 296] width 7 height 7
radio input "true"
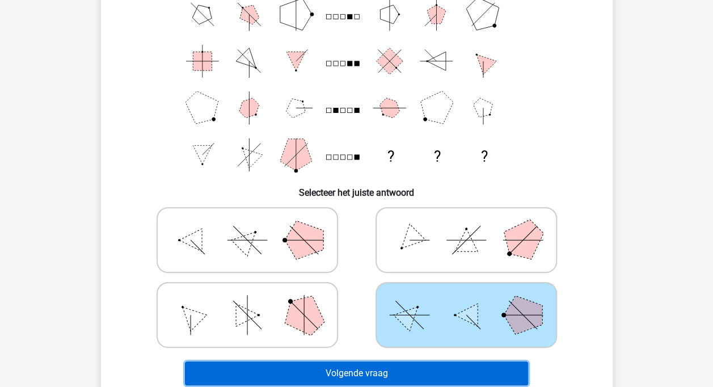
click at [380, 371] on button "Volgende vraag" at bounding box center [356, 373] width 343 height 24
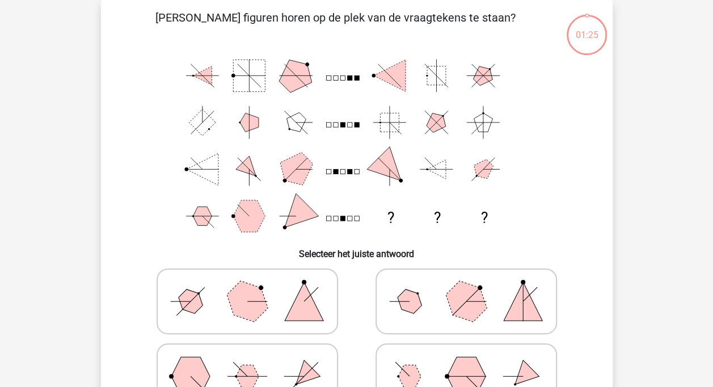
click at [306, 317] on polygon at bounding box center [304, 301] width 39 height 39
click at [255, 287] on input "radio" at bounding box center [250, 283] width 7 height 7
radio input "true"
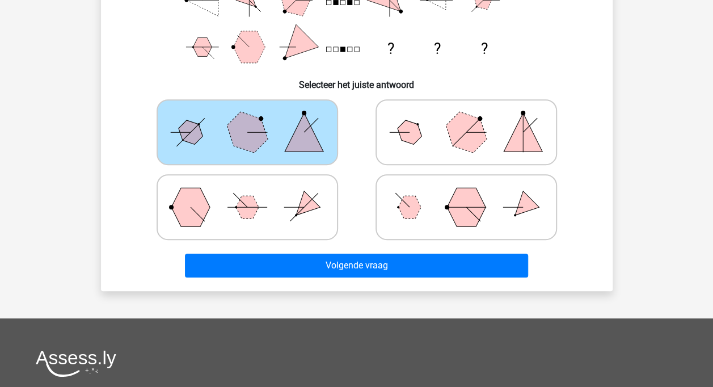
scroll to position [222, 0]
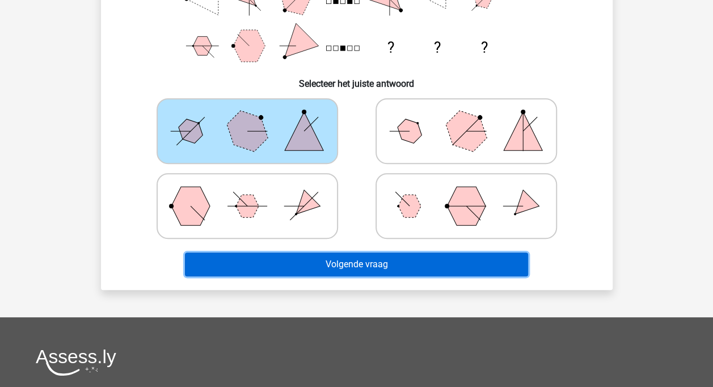
click at [326, 266] on button "Volgende vraag" at bounding box center [356, 264] width 343 height 24
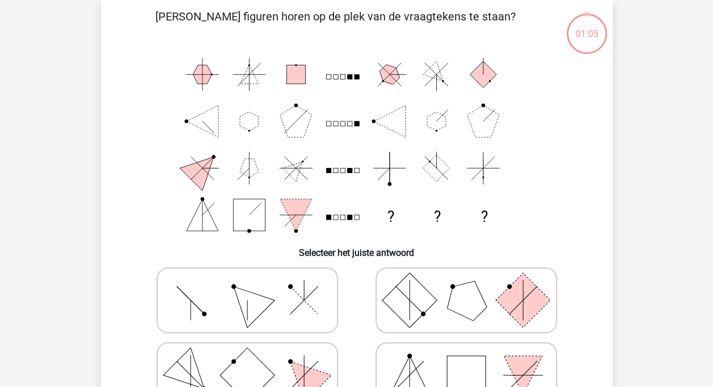
scroll to position [52, 0]
click at [435, 294] on icon at bounding box center [466, 301] width 170 height 57
click at [466, 287] on input "radio" at bounding box center [469, 283] width 7 height 7
radio input "true"
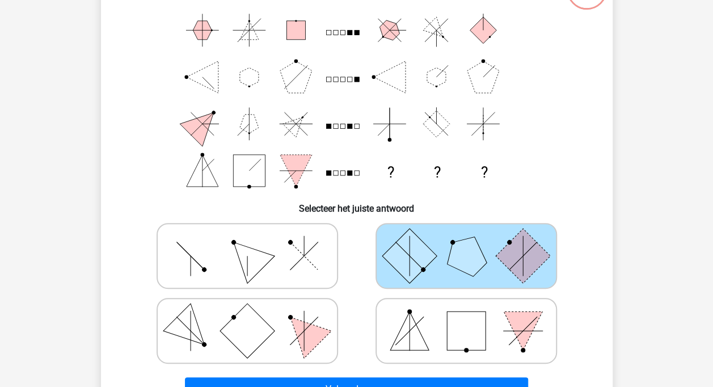
scroll to position [109, 0]
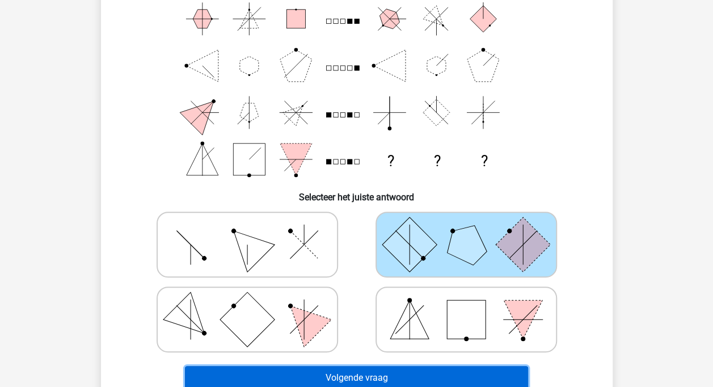
click at [420, 369] on button "Volgende vraag" at bounding box center [356, 378] width 343 height 24
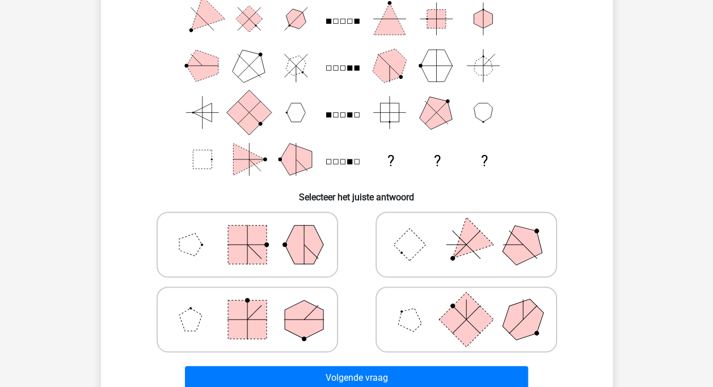
scroll to position [52, 0]
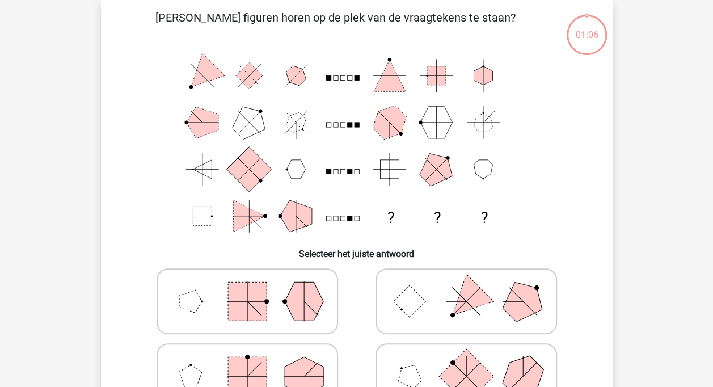
click at [323, 358] on icon at bounding box center [247, 376] width 170 height 57
click at [255, 358] on input "radio" at bounding box center [250, 358] width 7 height 7
radio input "true"
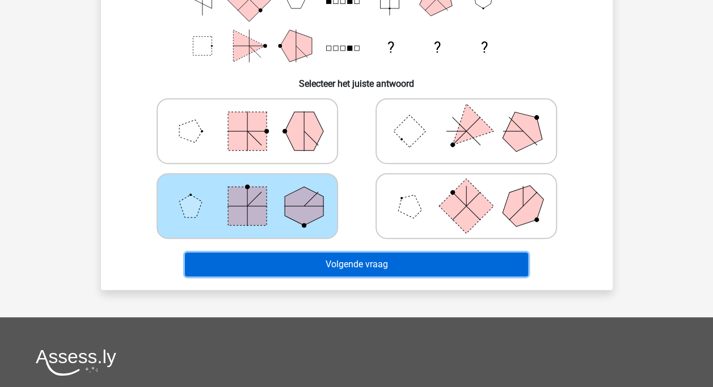
click at [334, 262] on button "Volgende vraag" at bounding box center [356, 264] width 343 height 24
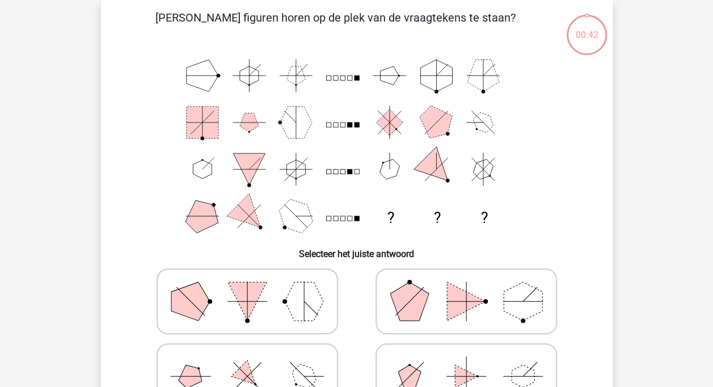
click at [417, 295] on polygon at bounding box center [409, 301] width 39 height 39
click at [466, 287] on input "radio" at bounding box center [469, 283] width 7 height 7
radio input "true"
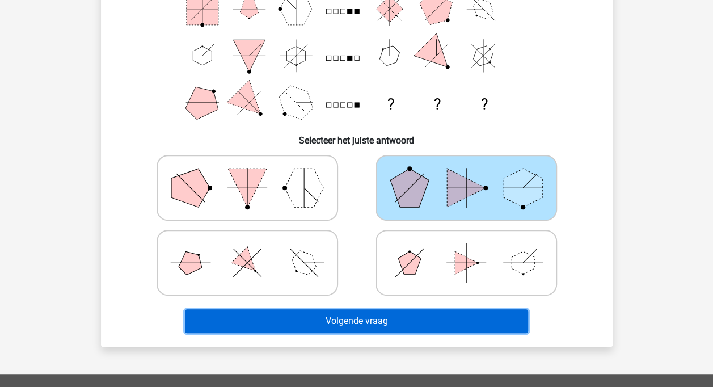
click at [413, 317] on button "Volgende vraag" at bounding box center [356, 321] width 343 height 24
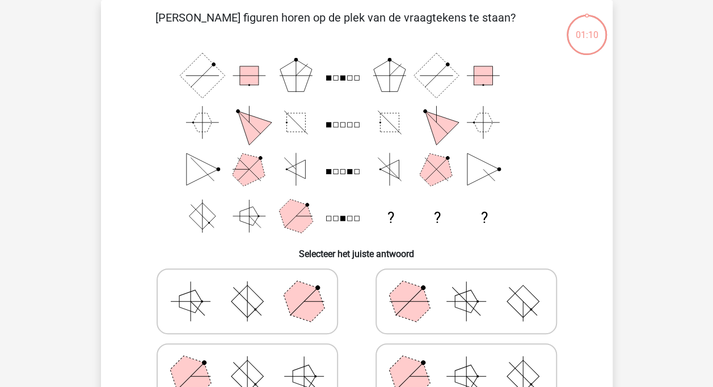
click at [275, 360] on icon at bounding box center [247, 376] width 170 height 57
click at [255, 360] on input "radio" at bounding box center [250, 358] width 7 height 7
radio input "true"
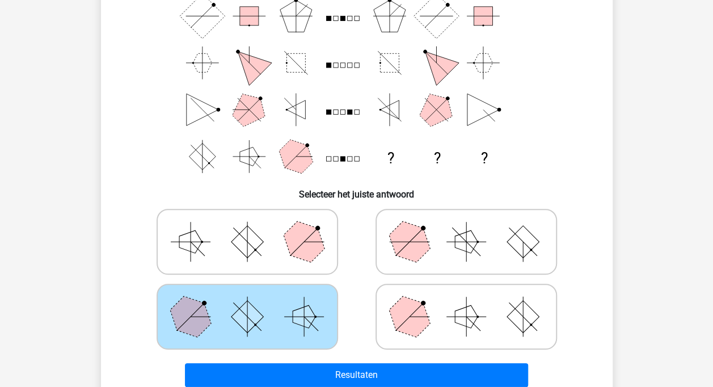
scroll to position [113, 0]
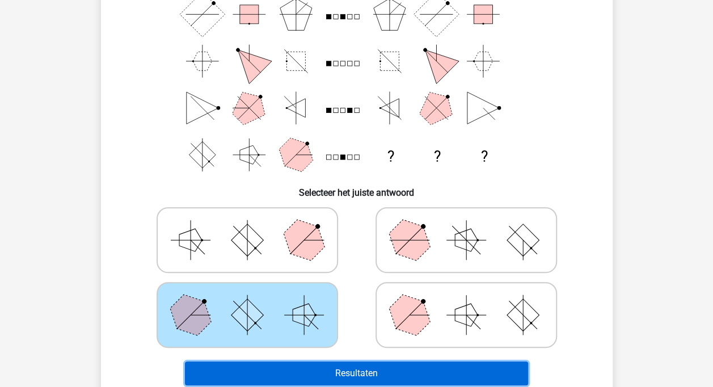
click at [314, 371] on button "Resultaten" at bounding box center [356, 373] width 343 height 24
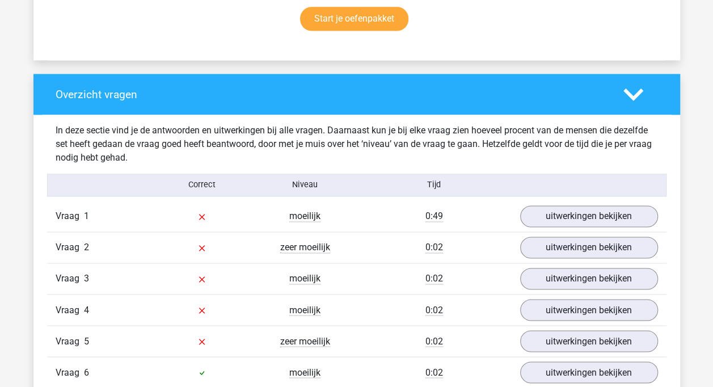
scroll to position [794, 0]
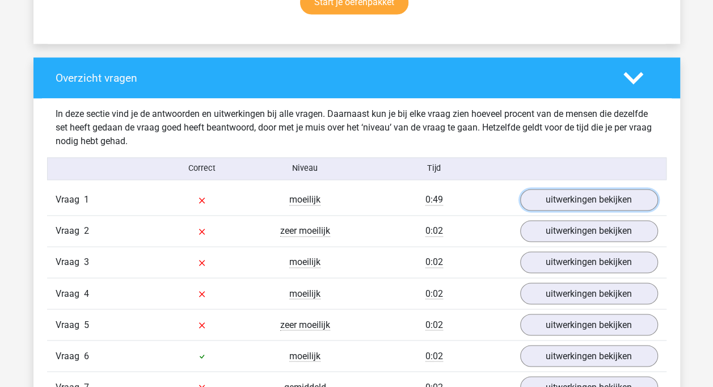
click at [547, 200] on link "uitwerkingen bekijken" at bounding box center [589, 200] width 138 height 22
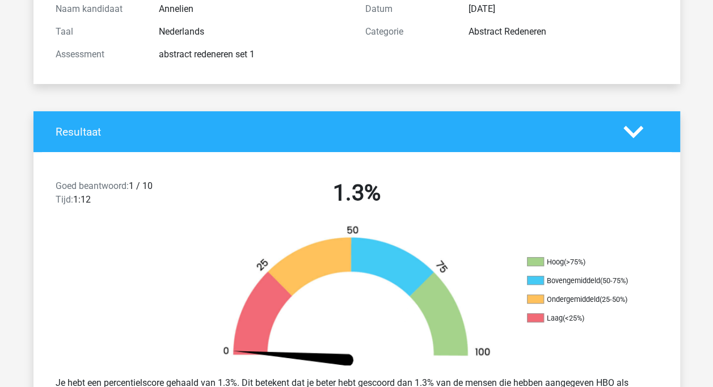
scroll to position [0, 0]
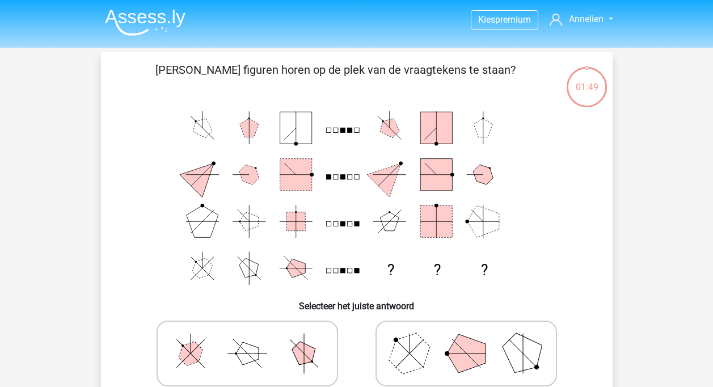
scroll to position [270, 0]
click at [481, 356] on polygon at bounding box center [466, 353] width 39 height 39
click at [474, 339] on input "radio" at bounding box center [469, 335] width 7 height 7
radio input "true"
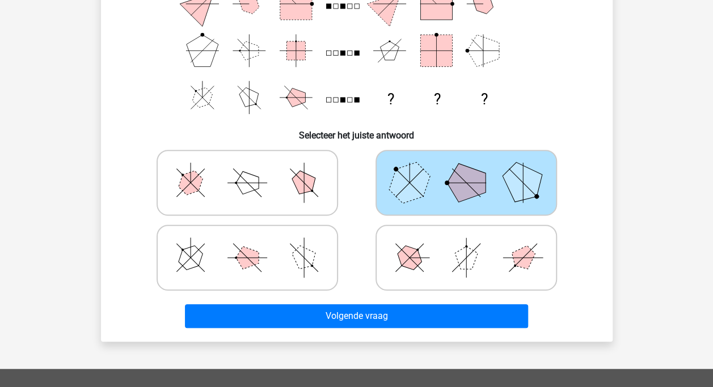
scroll to position [217, 0]
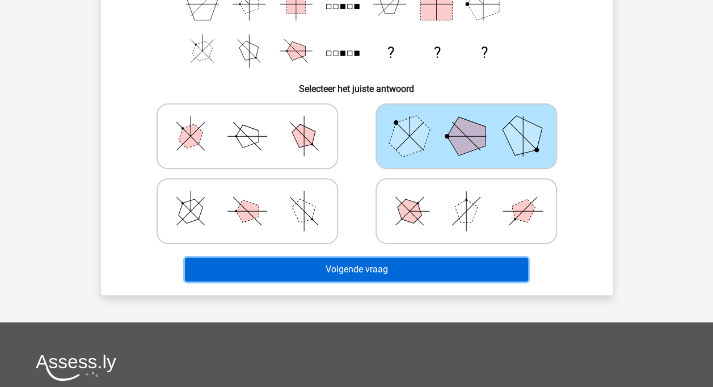
click at [436, 280] on button "Volgende vraag" at bounding box center [356, 270] width 343 height 24
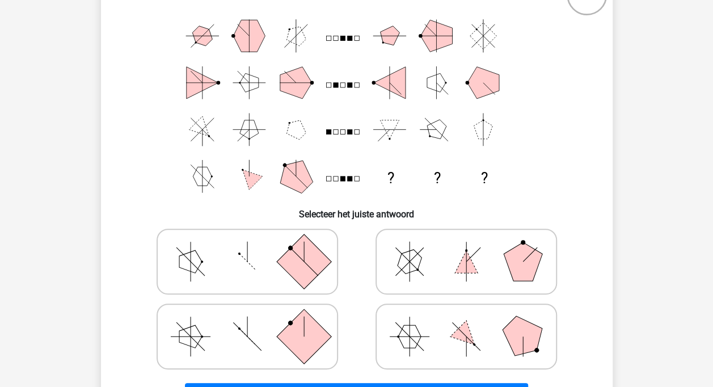
scroll to position [109, 0]
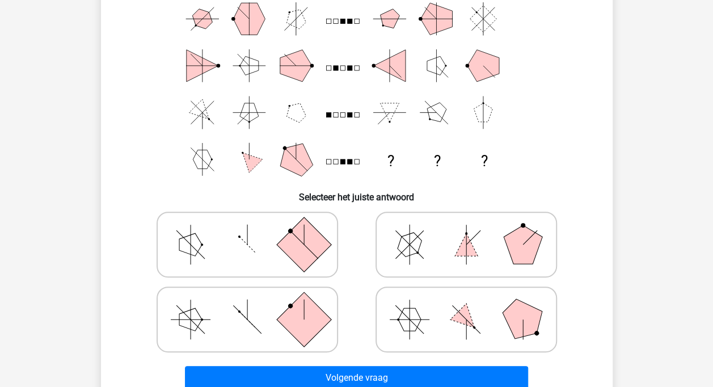
click at [455, 231] on icon at bounding box center [466, 244] width 170 height 57
click at [466, 230] on input "radio" at bounding box center [469, 226] width 7 height 7
radio input "true"
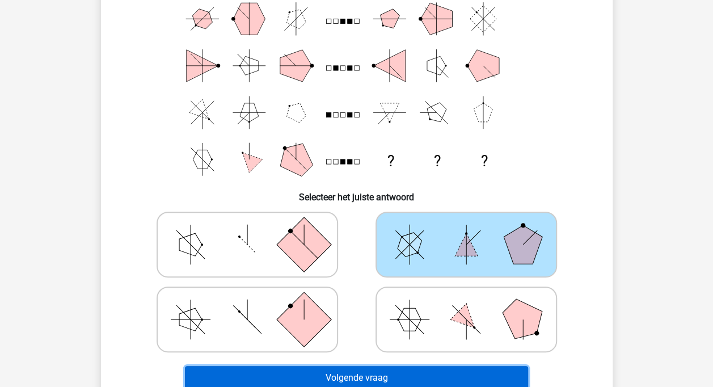
click at [388, 376] on button "Volgende vraag" at bounding box center [356, 378] width 343 height 24
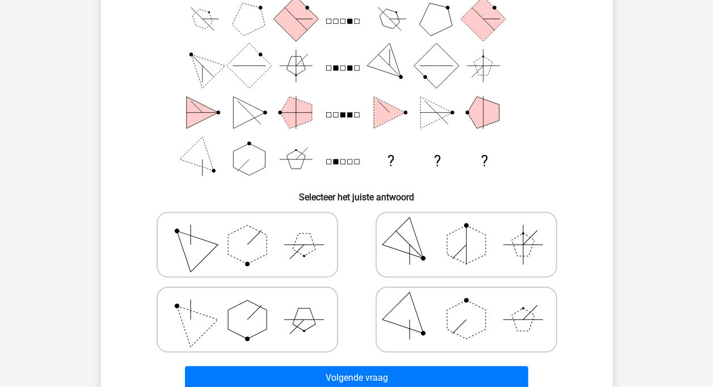
click at [237, 322] on polygon at bounding box center [247, 319] width 39 height 39
click at [247, 305] on input "radio" at bounding box center [250, 301] width 7 height 7
radio input "true"
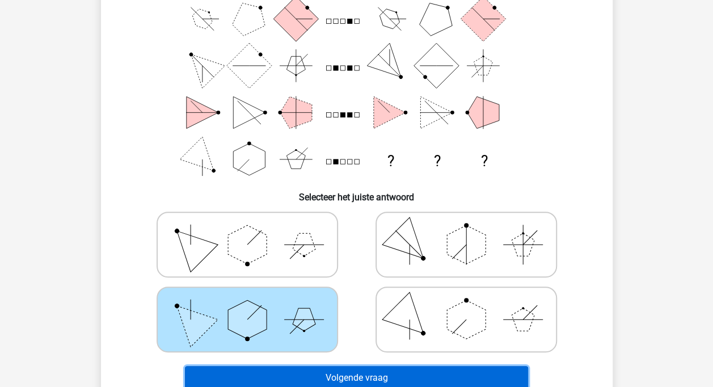
click at [281, 374] on button "Volgende vraag" at bounding box center [356, 378] width 343 height 24
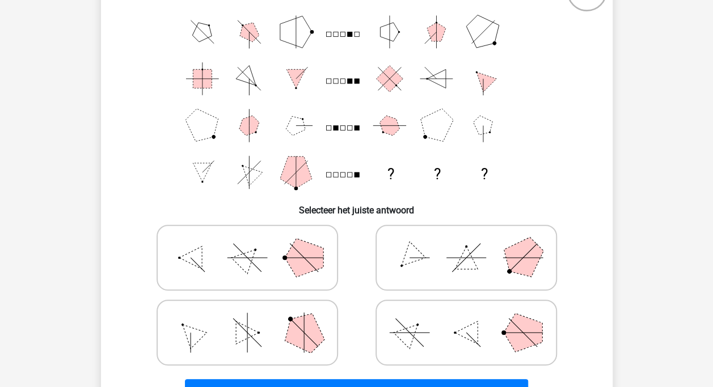
scroll to position [113, 0]
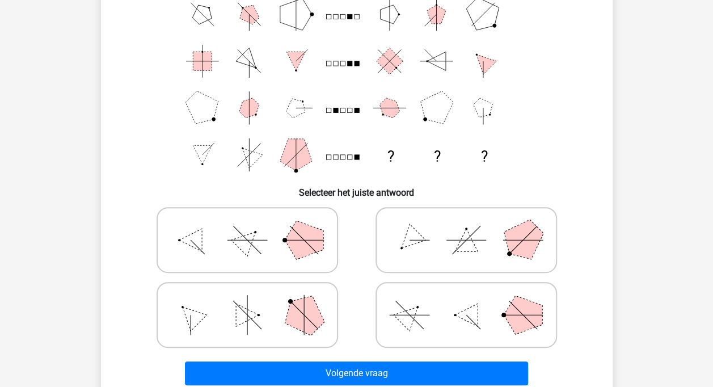
click at [414, 238] on polygon at bounding box center [409, 240] width 32 height 32
click at [466, 226] on input "radio" at bounding box center [469, 221] width 7 height 7
radio input "true"
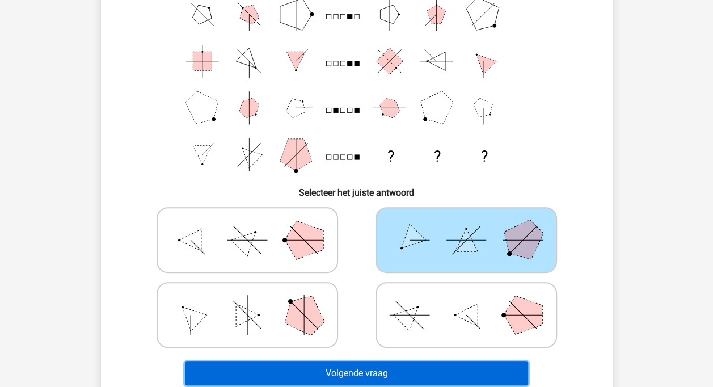
click at [294, 373] on button "Volgende vraag" at bounding box center [356, 373] width 343 height 24
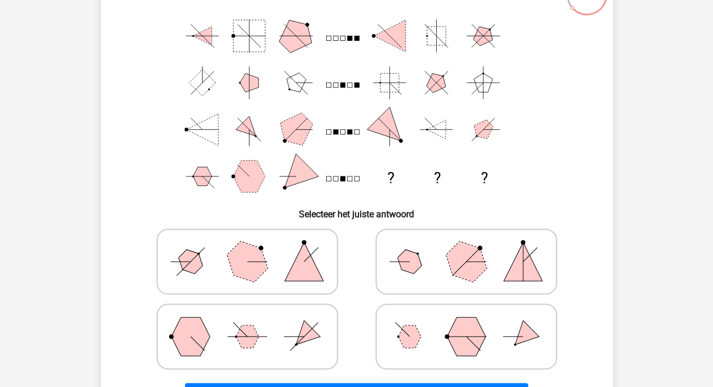
scroll to position [109, 0]
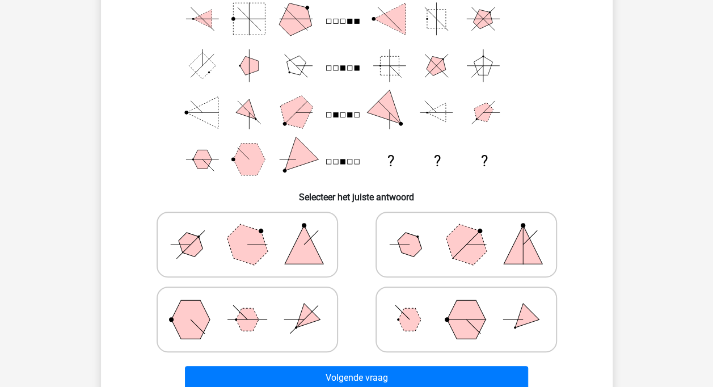
click at [418, 240] on polygon at bounding box center [409, 245] width 32 height 32
click at [466, 230] on input "radio" at bounding box center [469, 226] width 7 height 7
radio input "true"
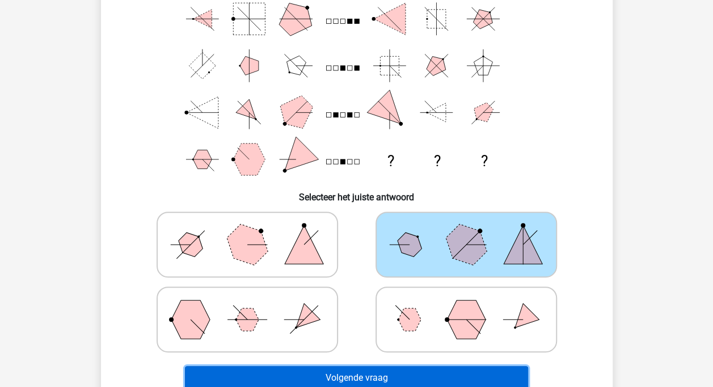
click at [369, 377] on button "Volgende vraag" at bounding box center [356, 378] width 343 height 24
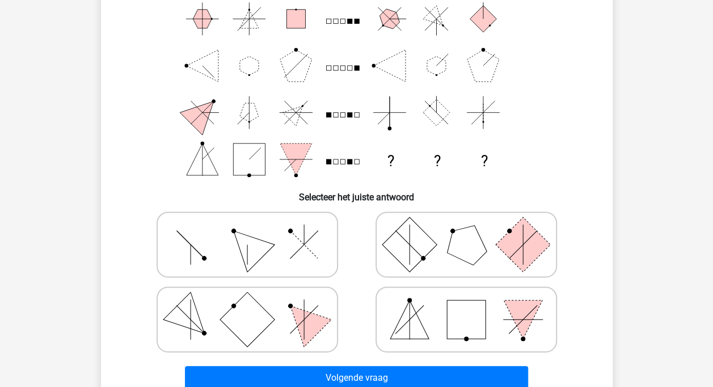
click at [313, 250] on icon at bounding box center [247, 244] width 170 height 57
click at [255, 230] on input "radio" at bounding box center [250, 226] width 7 height 7
radio input "true"
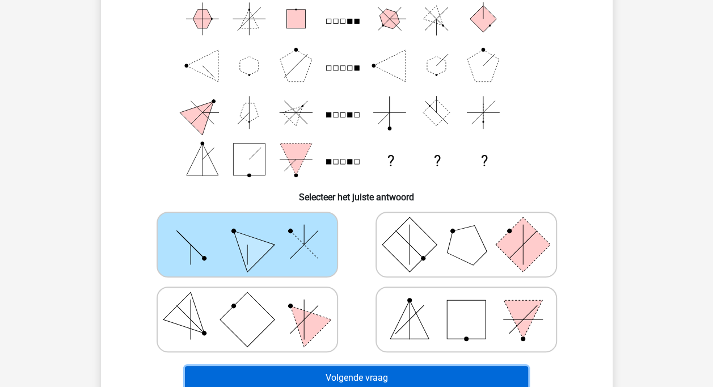
click at [339, 374] on button "Volgende vraag" at bounding box center [356, 378] width 343 height 24
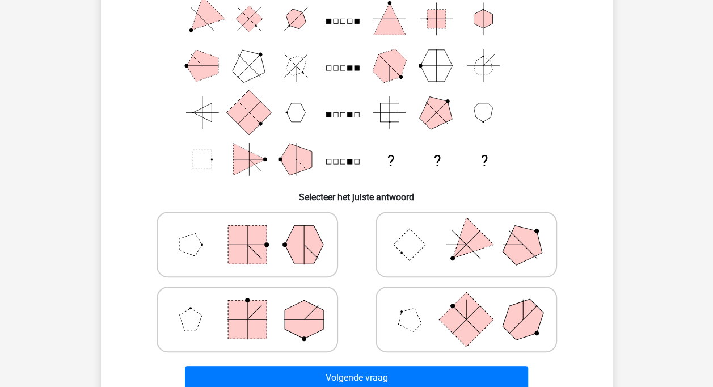
click at [288, 314] on polygon at bounding box center [304, 319] width 39 height 39
click at [255, 305] on input "radio" at bounding box center [250, 301] width 7 height 7
radio input "true"
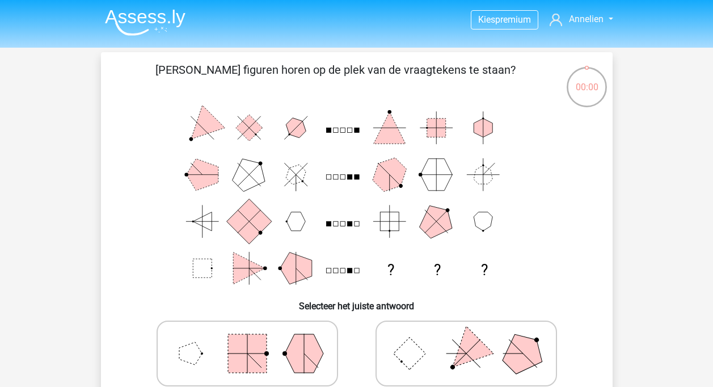
scroll to position [266, 0]
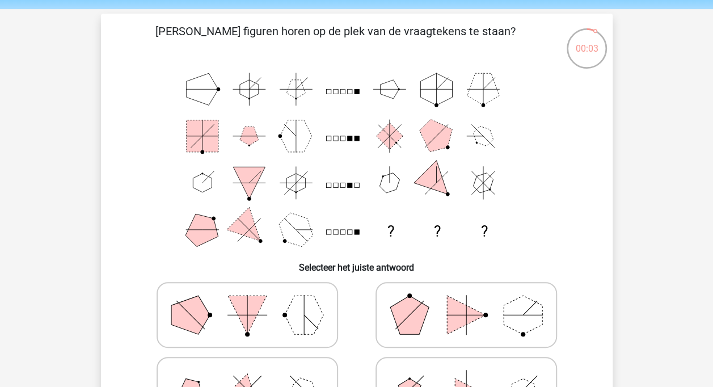
scroll to position [57, 0]
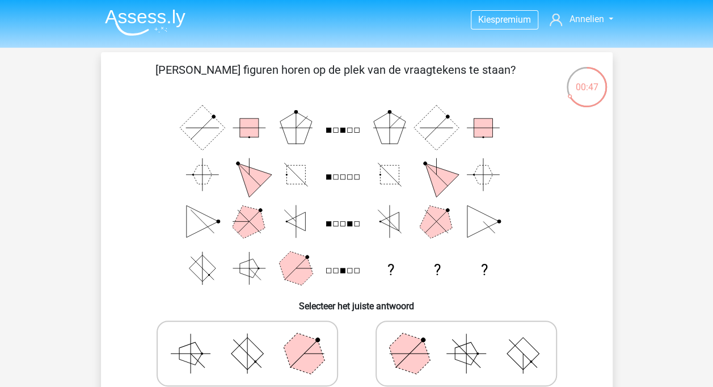
scroll to position [57, 0]
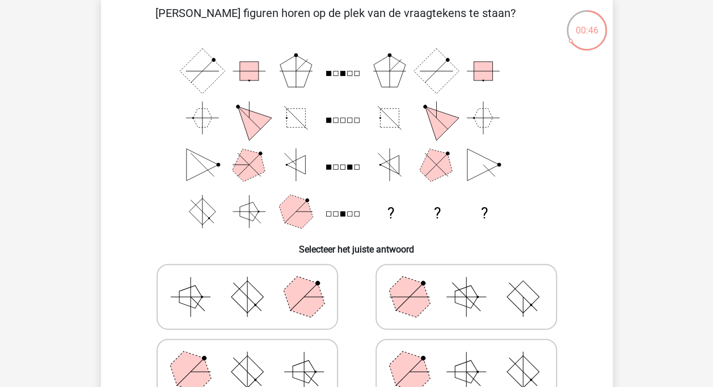
click at [380, 284] on label at bounding box center [467, 297] width 182 height 66
click at [466, 283] on input "radio" at bounding box center [469, 278] width 7 height 7
radio input "true"
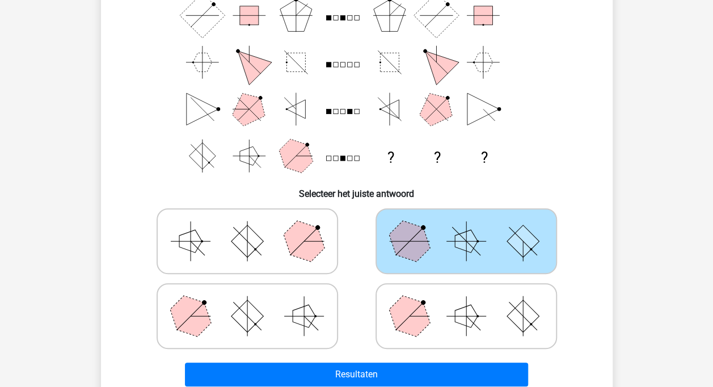
scroll to position [113, 0]
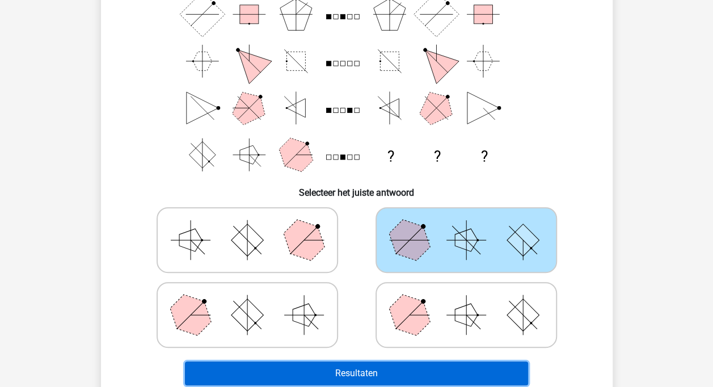
click at [369, 371] on button "Resultaten" at bounding box center [356, 373] width 343 height 24
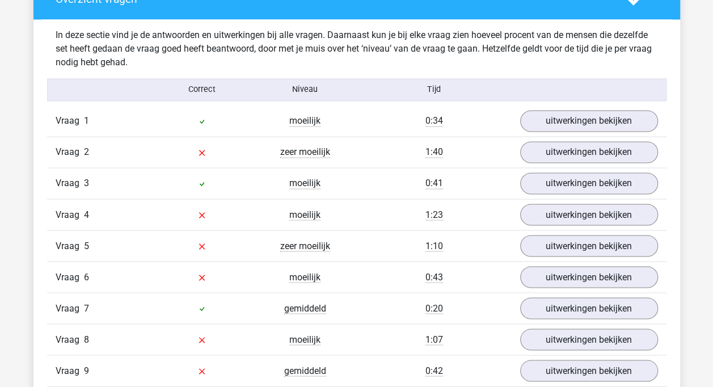
scroll to position [870, 0]
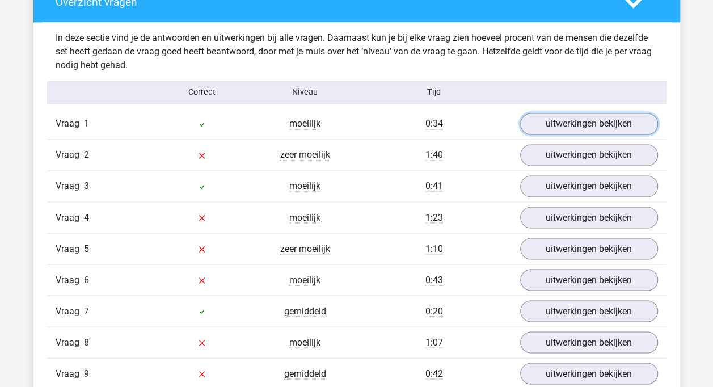
click at [586, 116] on link "uitwerkingen bekijken" at bounding box center [589, 124] width 138 height 22
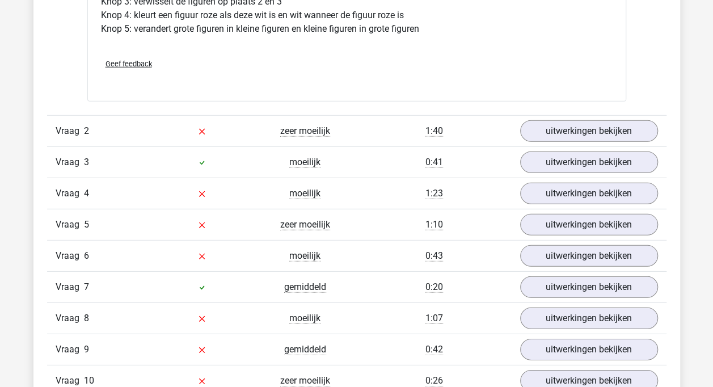
scroll to position [1608, 0]
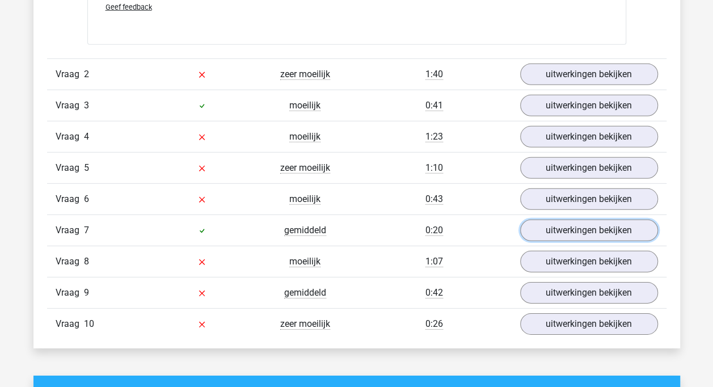
click at [583, 234] on link "uitwerkingen bekijken" at bounding box center [589, 231] width 138 height 22
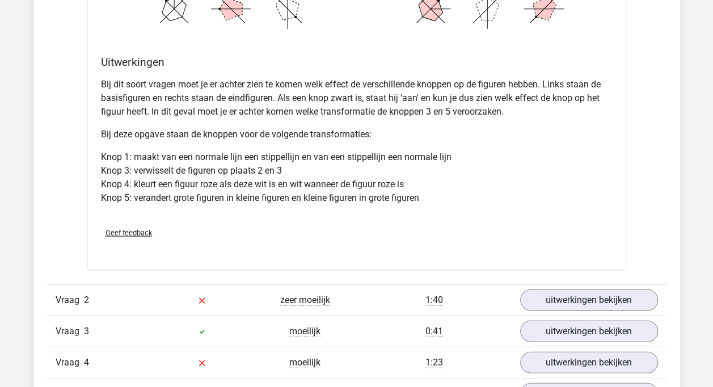
scroll to position [1381, 0]
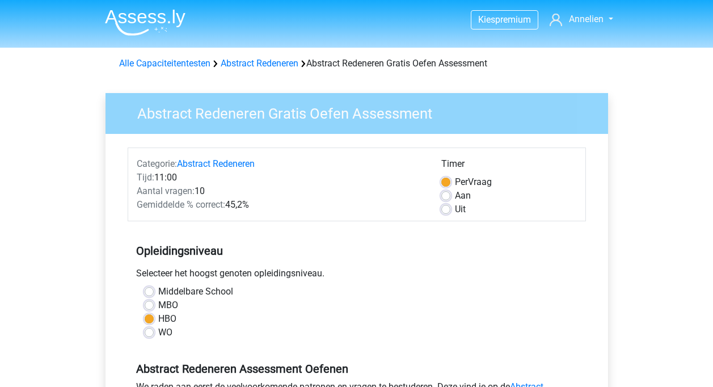
scroll to position [227, 0]
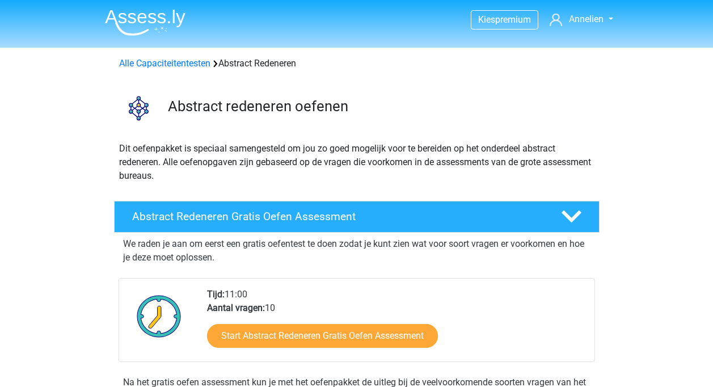
scroll to position [170, 0]
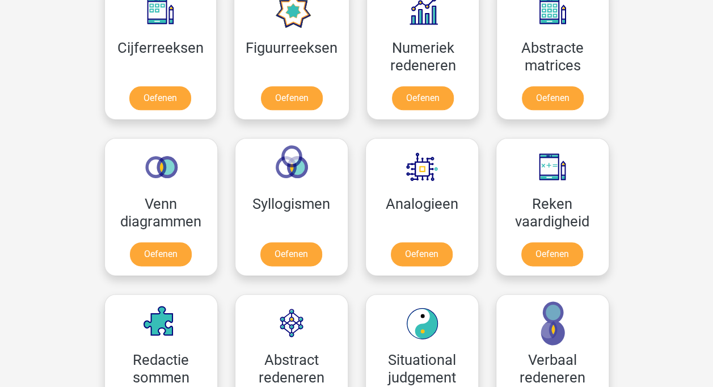
scroll to position [538, 0]
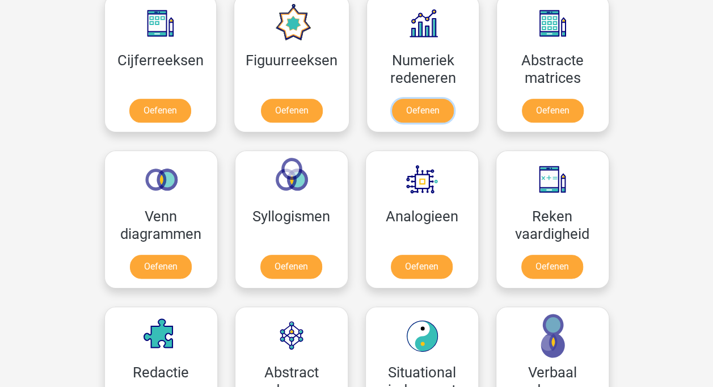
click at [430, 112] on link "Oefenen" at bounding box center [423, 111] width 62 height 24
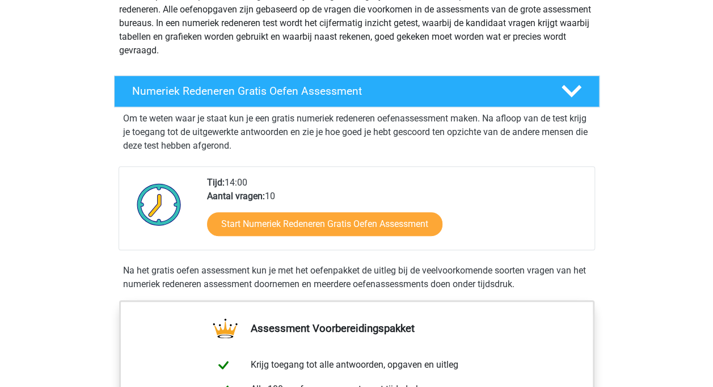
scroll to position [170, 0]
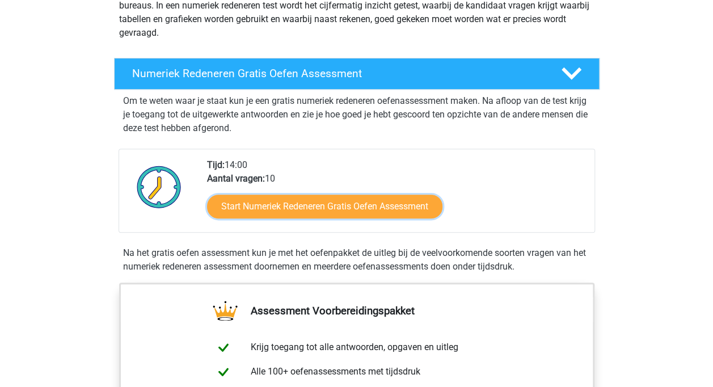
click at [356, 213] on link "Start Numeriek Redeneren Gratis Oefen Assessment" at bounding box center [324, 207] width 235 height 24
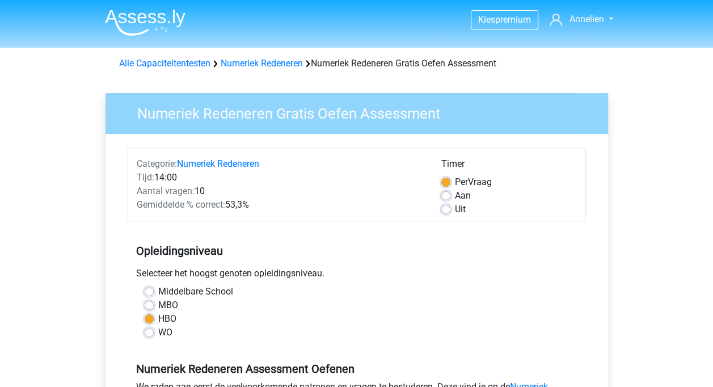
scroll to position [57, 0]
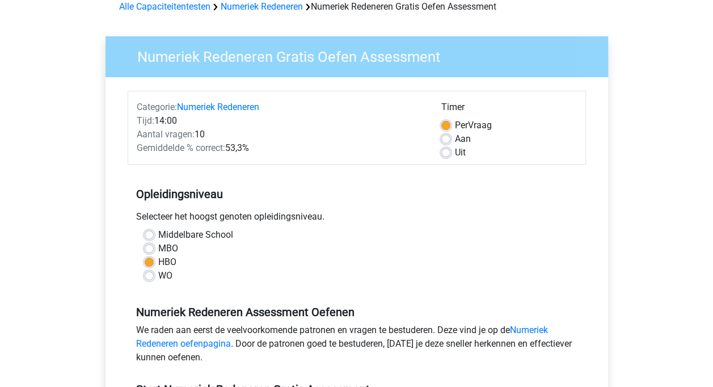
click at [158, 275] on label "WO" at bounding box center [165, 276] width 14 height 14
click at [150, 275] on input "WO" at bounding box center [149, 274] width 9 height 11
radio input "true"
click at [455, 140] on label "Aan" at bounding box center [463, 139] width 16 height 14
click at [450, 140] on input "Aan" at bounding box center [445, 137] width 9 height 11
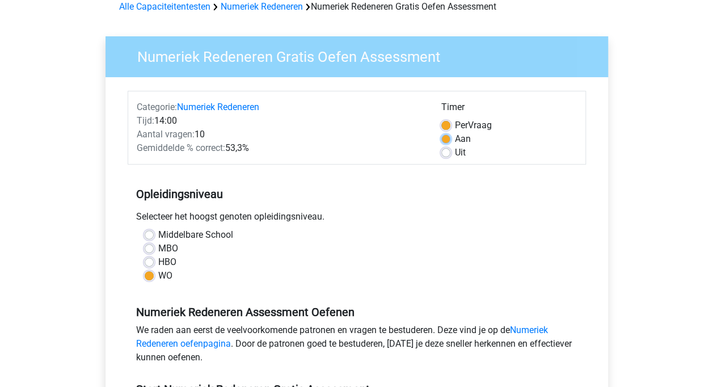
radio input "true"
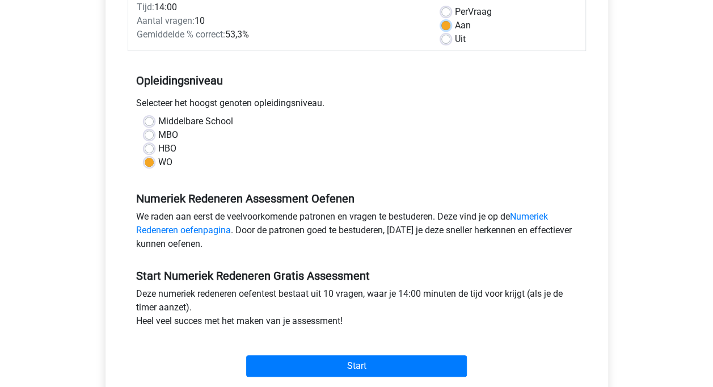
scroll to position [284, 0]
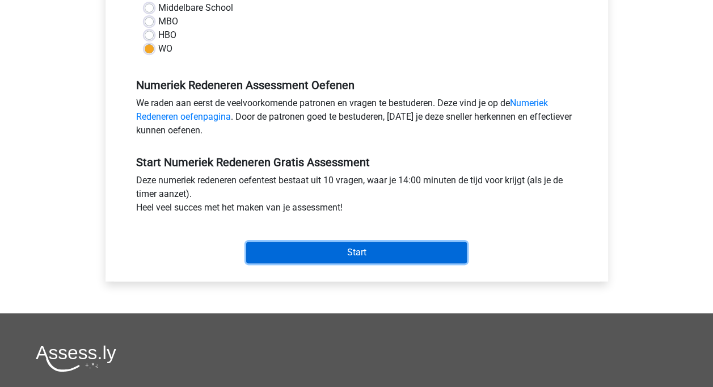
click at [337, 250] on input "Start" at bounding box center [356, 253] width 221 height 22
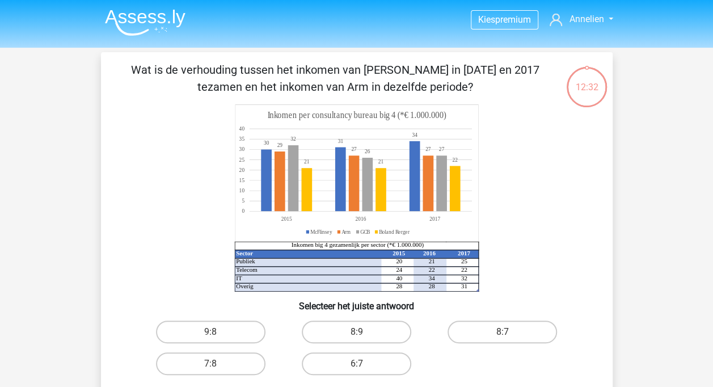
click at [502, 326] on label "8:7" at bounding box center [503, 332] width 110 height 23
click at [503, 332] on input "8:7" at bounding box center [506, 335] width 7 height 7
radio input "true"
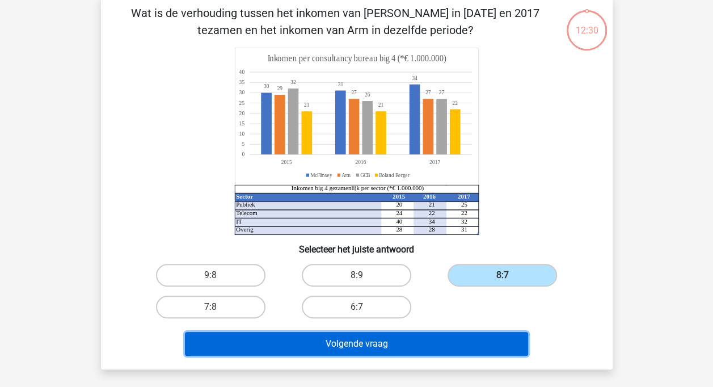
click at [424, 340] on button "Volgende vraag" at bounding box center [356, 344] width 343 height 24
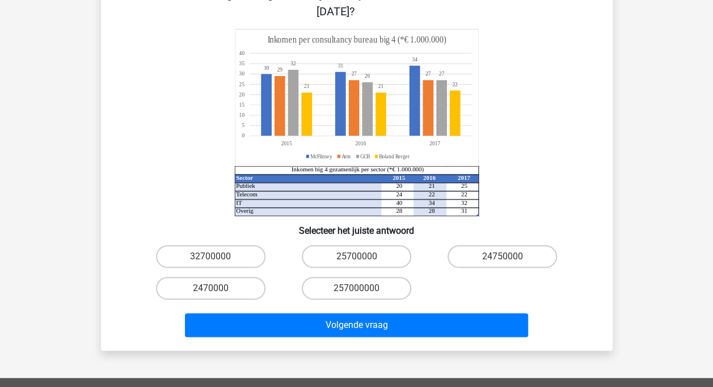
scroll to position [109, 0]
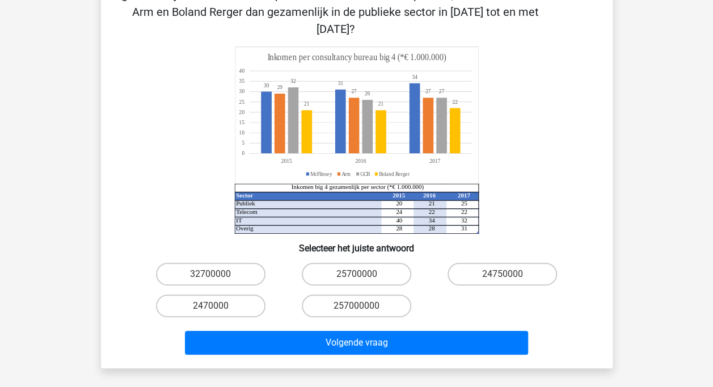
click at [245, 294] on label "2470000" at bounding box center [211, 305] width 110 height 23
click at [218, 306] on input "2470000" at bounding box center [213, 309] width 7 height 7
radio input "true"
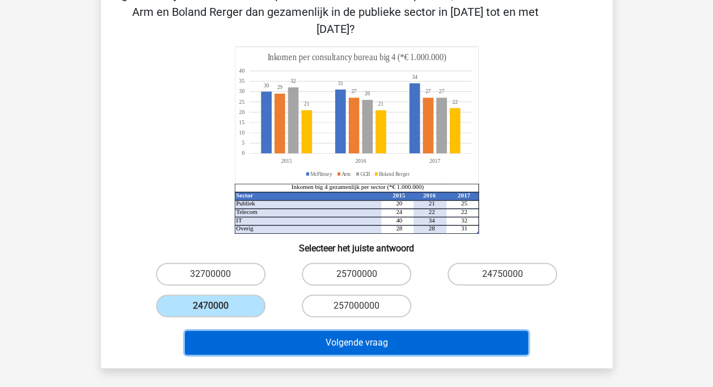
click at [310, 331] on button "Volgende vraag" at bounding box center [356, 343] width 343 height 24
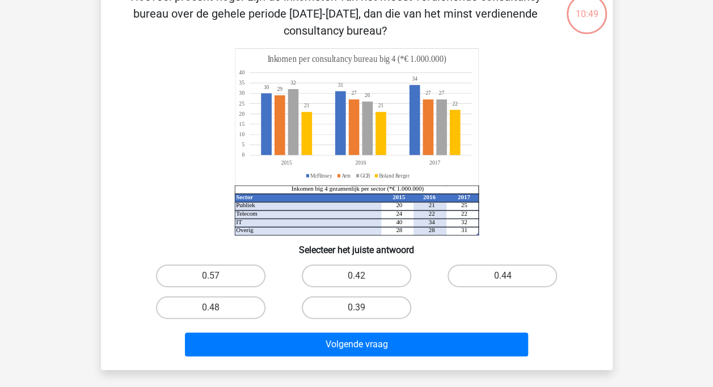
scroll to position [52, 0]
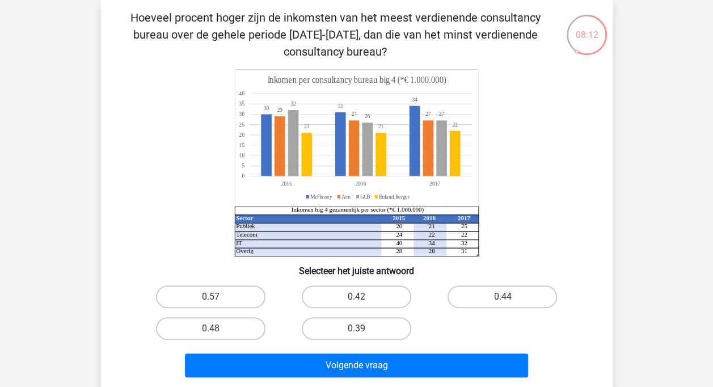
click at [341, 332] on label "0.39" at bounding box center [357, 328] width 110 height 23
click at [356, 332] on input "0.39" at bounding box center [359, 332] width 7 height 7
radio input "true"
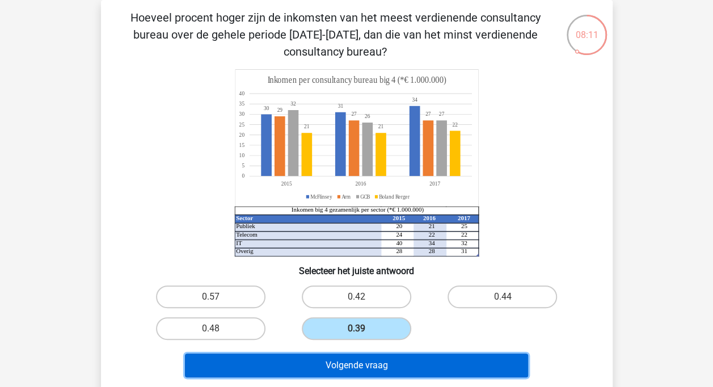
click at [339, 368] on button "Volgende vraag" at bounding box center [356, 365] width 343 height 24
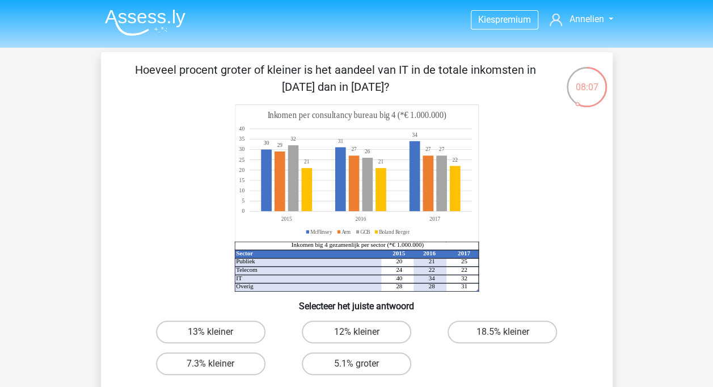
scroll to position [57, 0]
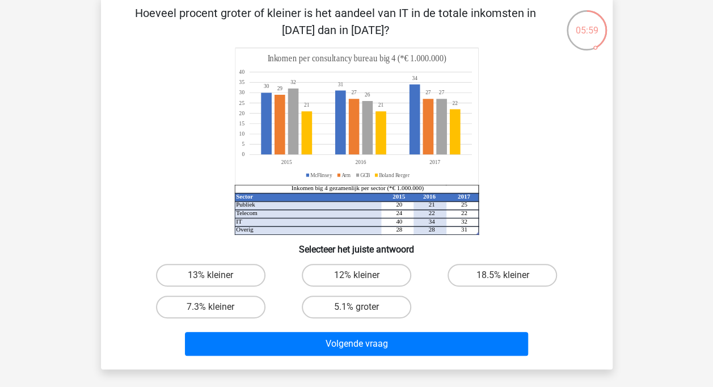
click at [229, 305] on label "7.3% kleiner" at bounding box center [211, 307] width 110 height 23
click at [218, 307] on input "7.3% kleiner" at bounding box center [213, 310] width 7 height 7
radio input "true"
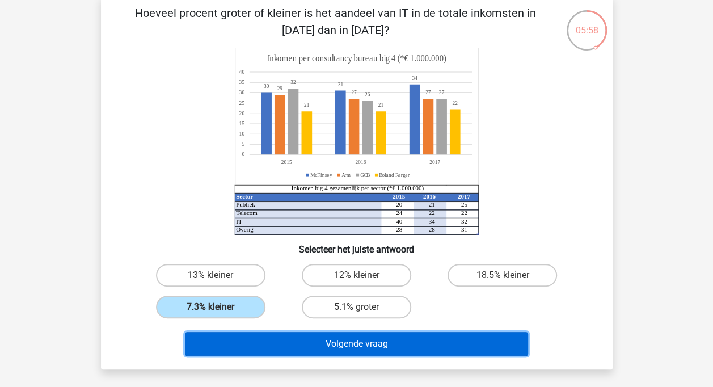
click at [324, 343] on button "Volgende vraag" at bounding box center [356, 344] width 343 height 24
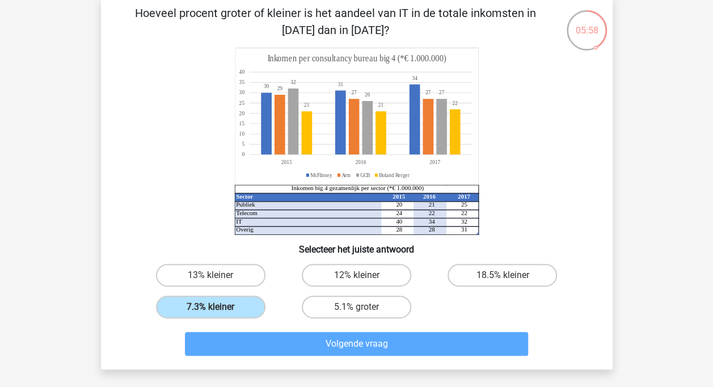
scroll to position [52, 0]
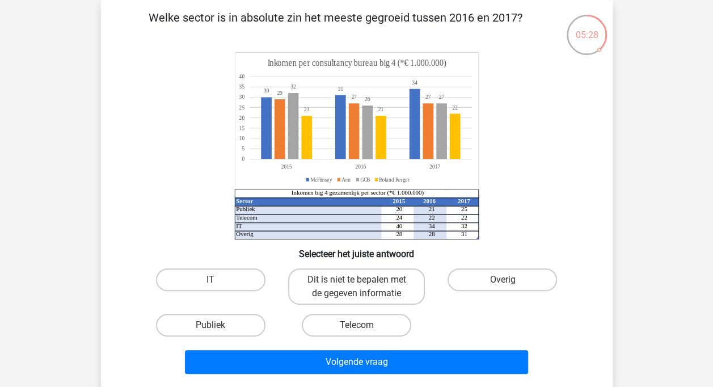
click at [218, 323] on label "Publiek" at bounding box center [211, 325] width 110 height 23
click at [218, 325] on input "Publiek" at bounding box center [213, 328] width 7 height 7
radio input "true"
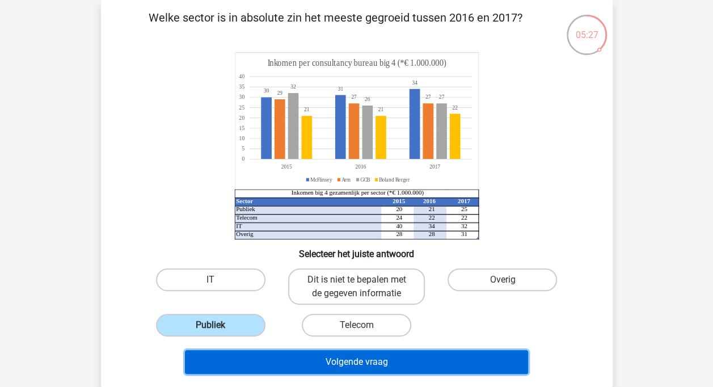
click at [339, 361] on button "Volgende vraag" at bounding box center [356, 362] width 343 height 24
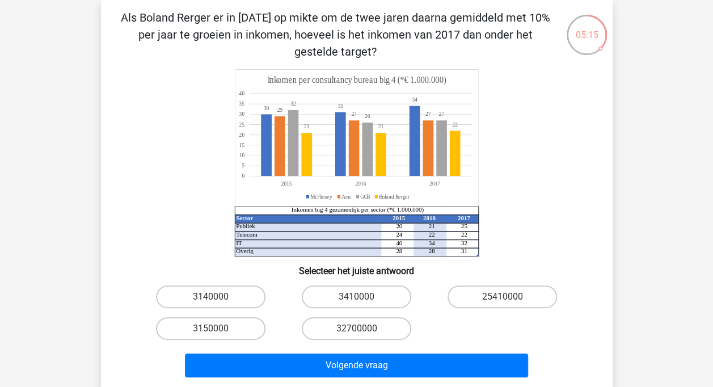
click at [351, 329] on label "32700000" at bounding box center [357, 328] width 110 height 23
click at [356, 329] on input "32700000" at bounding box center [359, 332] width 7 height 7
radio input "true"
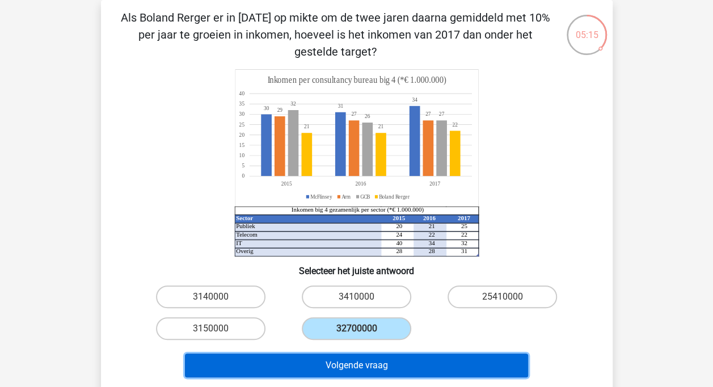
click at [351, 363] on button "Volgende vraag" at bounding box center [356, 365] width 343 height 24
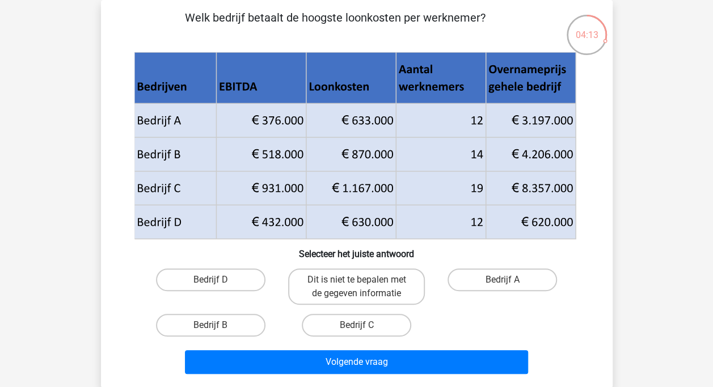
click at [229, 331] on label "Bedrijf B" at bounding box center [211, 325] width 110 height 23
click at [218, 331] on input "Bedrijf B" at bounding box center [213, 328] width 7 height 7
radio input "true"
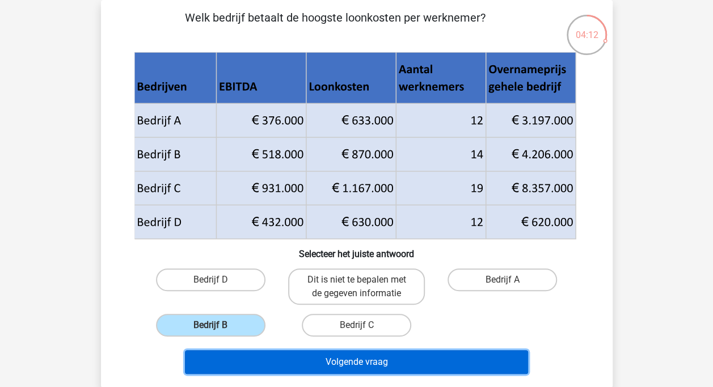
click at [253, 366] on button "Volgende vraag" at bounding box center [356, 362] width 343 height 24
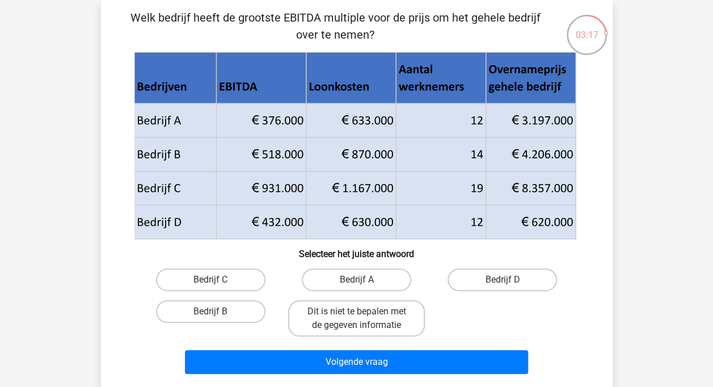
click at [284, 119] on icon at bounding box center [354, 137] width 441 height 68
click at [382, 277] on label "Bedrijf A" at bounding box center [357, 279] width 110 height 23
click at [364, 280] on input "Bedrijf A" at bounding box center [359, 283] width 7 height 7
radio input "true"
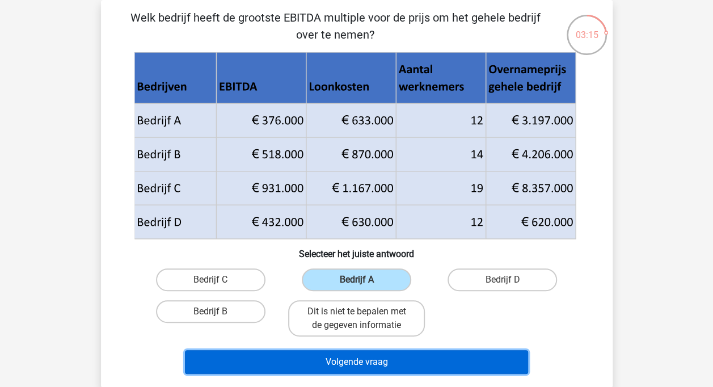
click at [399, 359] on button "Volgende vraag" at bounding box center [356, 362] width 343 height 24
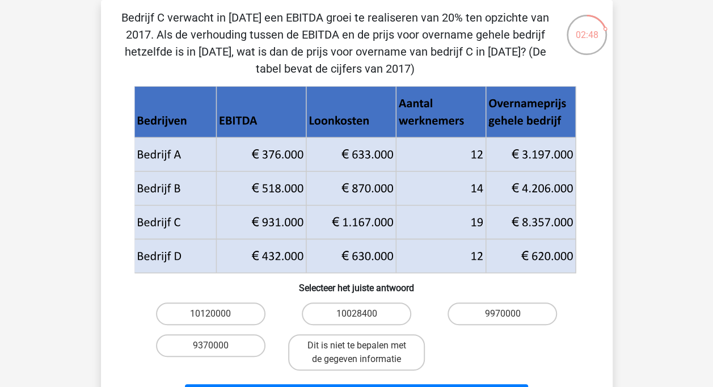
scroll to position [109, 0]
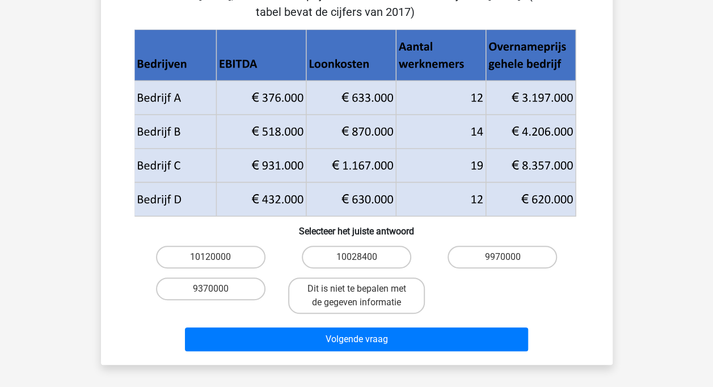
click at [214, 294] on input "9370000" at bounding box center [213, 292] width 7 height 7
radio input "true"
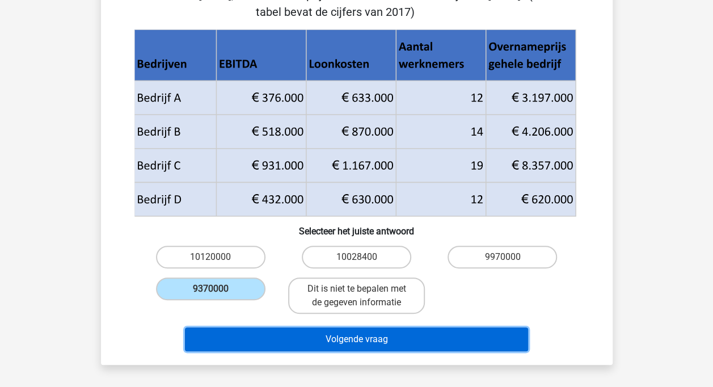
click at [276, 338] on button "Volgende vraag" at bounding box center [356, 339] width 343 height 24
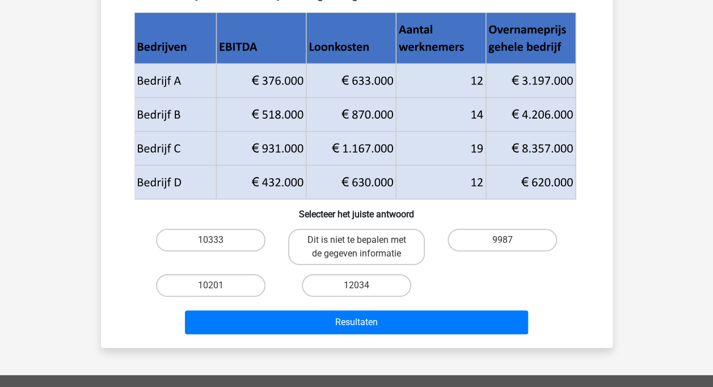
scroll to position [52, 0]
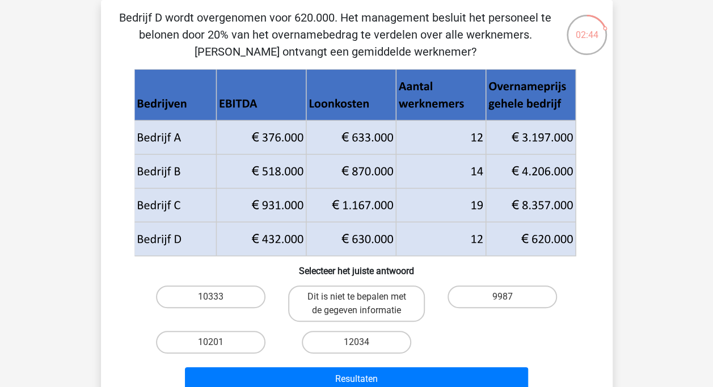
click at [363, 340] on label "12034" at bounding box center [357, 342] width 110 height 23
click at [363, 342] on input "12034" at bounding box center [359, 345] width 7 height 7
radio input "true"
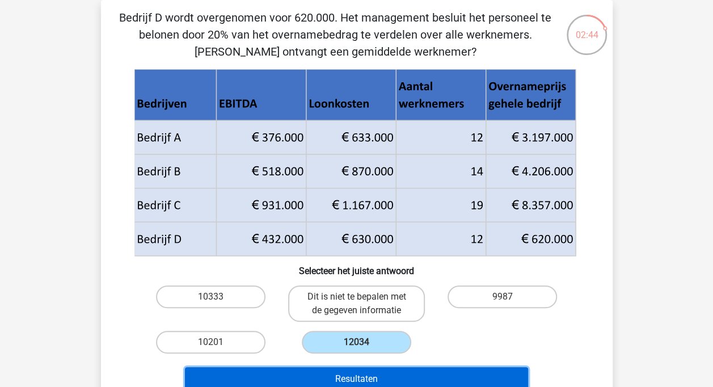
click at [370, 377] on button "Resultaten" at bounding box center [356, 379] width 343 height 24
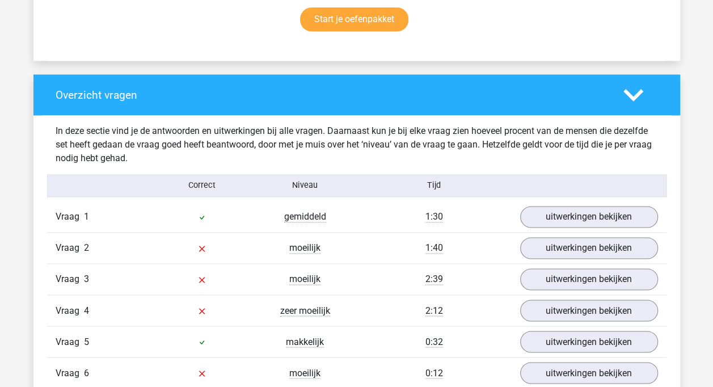
scroll to position [794, 0]
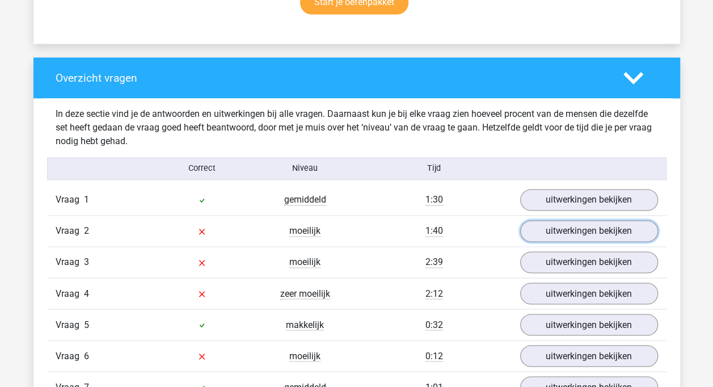
click at [583, 228] on link "uitwerkingen bekijken" at bounding box center [589, 231] width 138 height 22
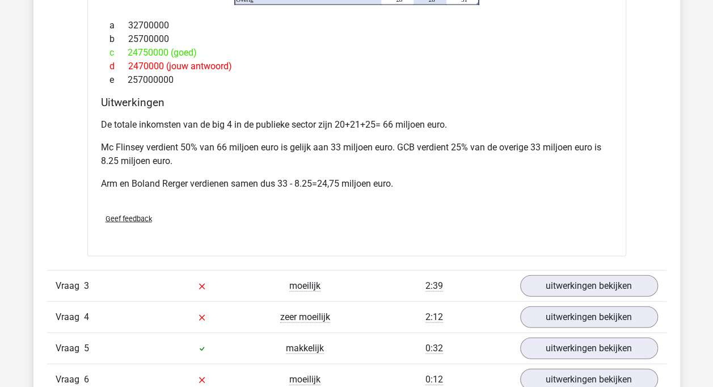
scroll to position [1305, 0]
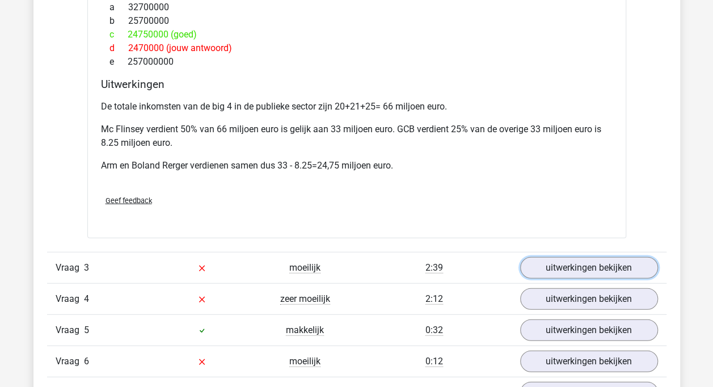
click at [616, 273] on link "uitwerkingen bekijken" at bounding box center [589, 268] width 138 height 22
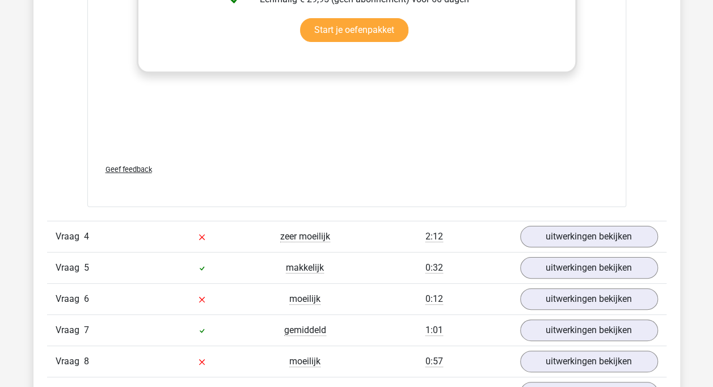
scroll to position [2176, 0]
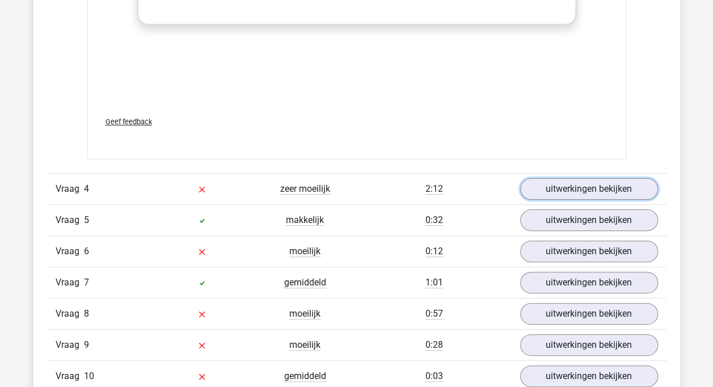
click at [600, 185] on link "uitwerkingen bekijken" at bounding box center [589, 189] width 138 height 22
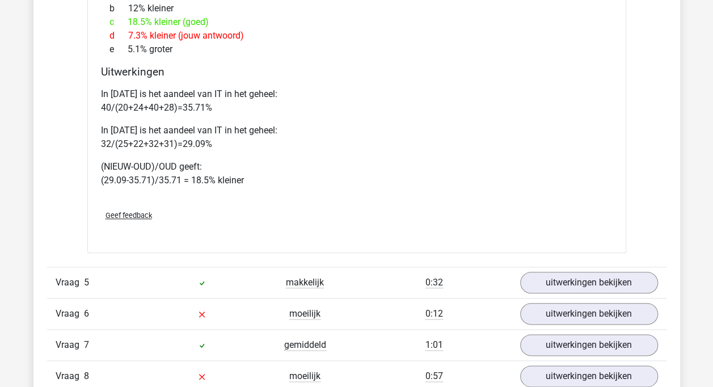
scroll to position [2687, 0]
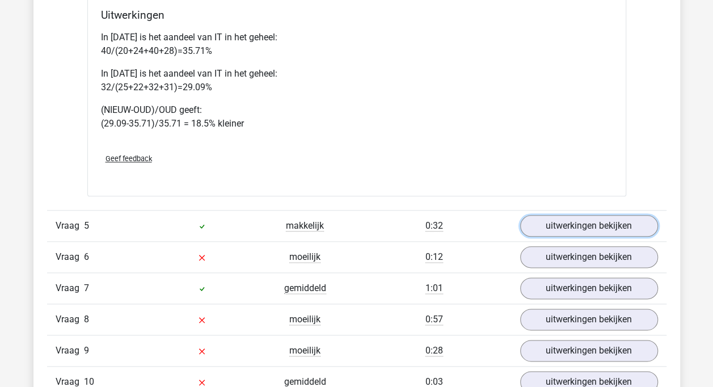
click at [554, 221] on link "uitwerkingen bekijken" at bounding box center [589, 226] width 138 height 22
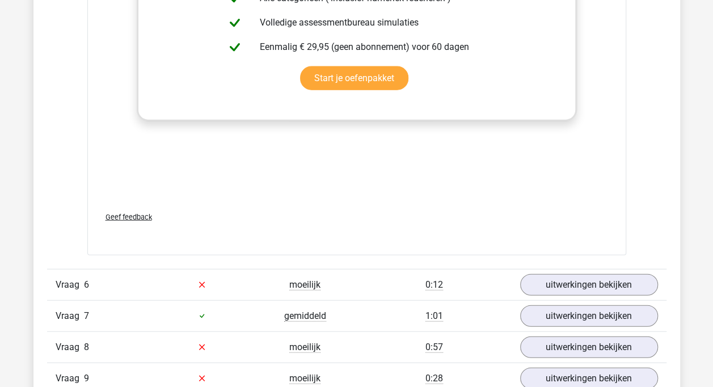
scroll to position [3425, 0]
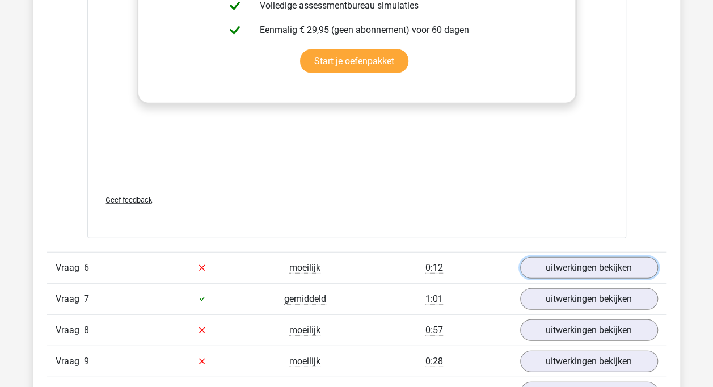
click at [612, 257] on link "uitwerkingen bekijken" at bounding box center [589, 268] width 138 height 22
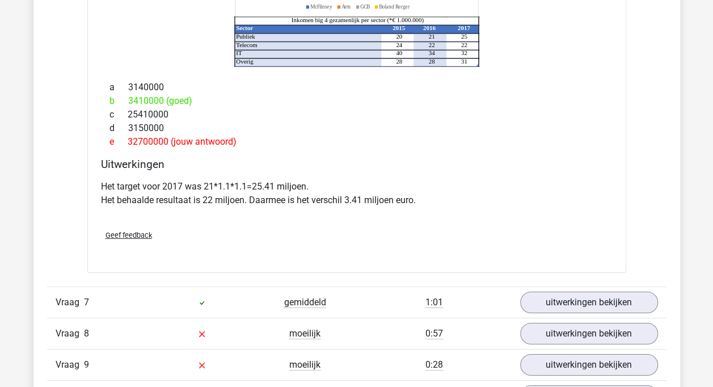
scroll to position [3935, 0]
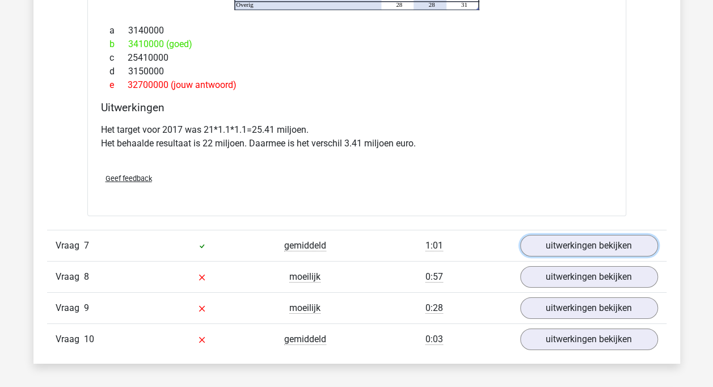
click at [631, 235] on link "uitwerkingen bekijken" at bounding box center [589, 246] width 138 height 22
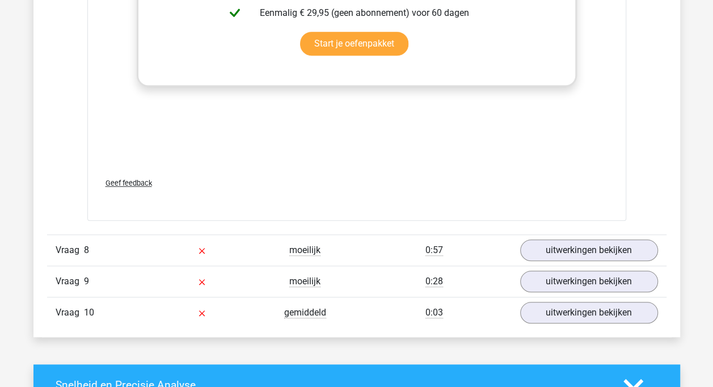
scroll to position [4730, 0]
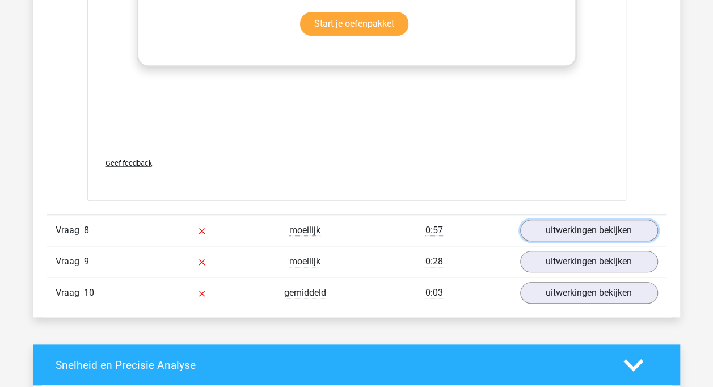
click at [601, 222] on link "uitwerkingen bekijken" at bounding box center [589, 231] width 138 height 22
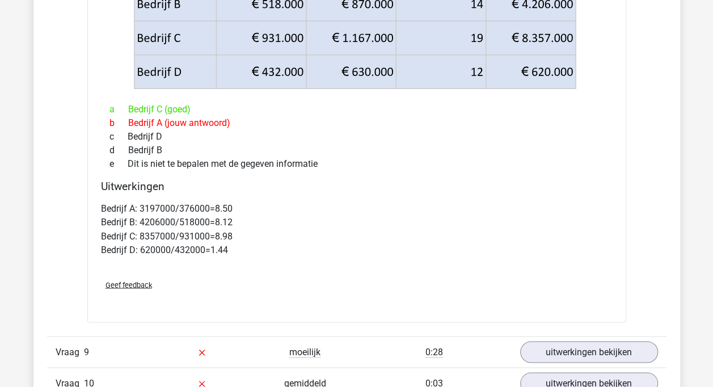
scroll to position [5127, 0]
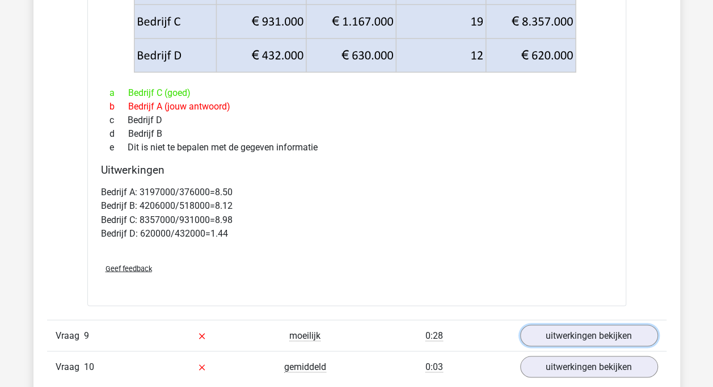
click at [614, 330] on link "uitwerkingen bekijken" at bounding box center [589, 336] width 138 height 22
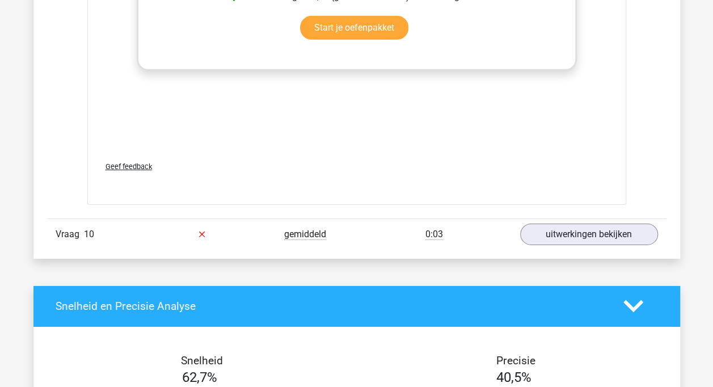
scroll to position [6043, 0]
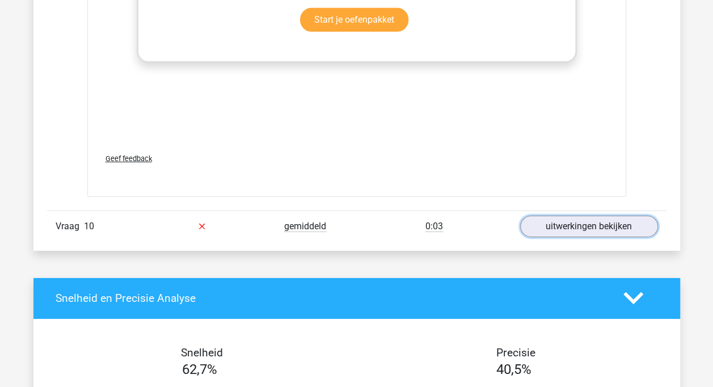
click at [613, 226] on link "uitwerkingen bekijken" at bounding box center [589, 227] width 138 height 22
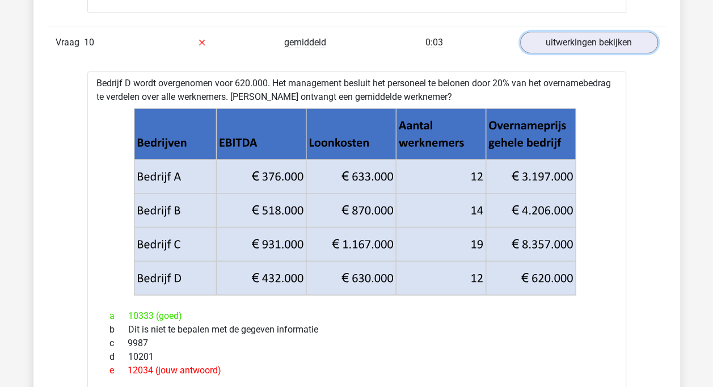
scroll to position [6243, 0]
